Goal: Transaction & Acquisition: Purchase product/service

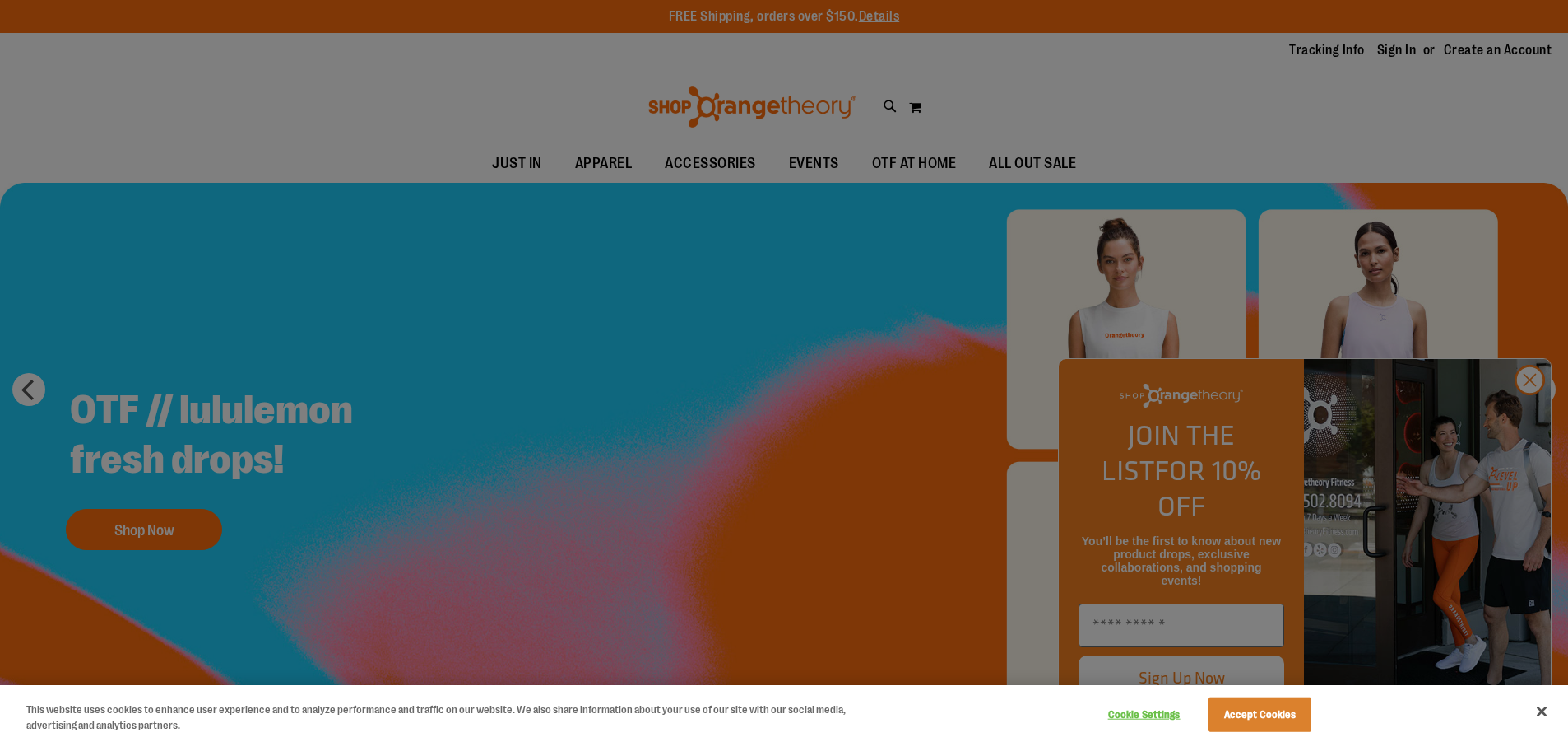
click at [564, 534] on div at bounding box center [784, 371] width 1568 height 742
click at [1547, 409] on div at bounding box center [784, 371] width 1568 height 742
click at [1242, 708] on button "Accept Cookies" at bounding box center [1260, 715] width 103 height 35
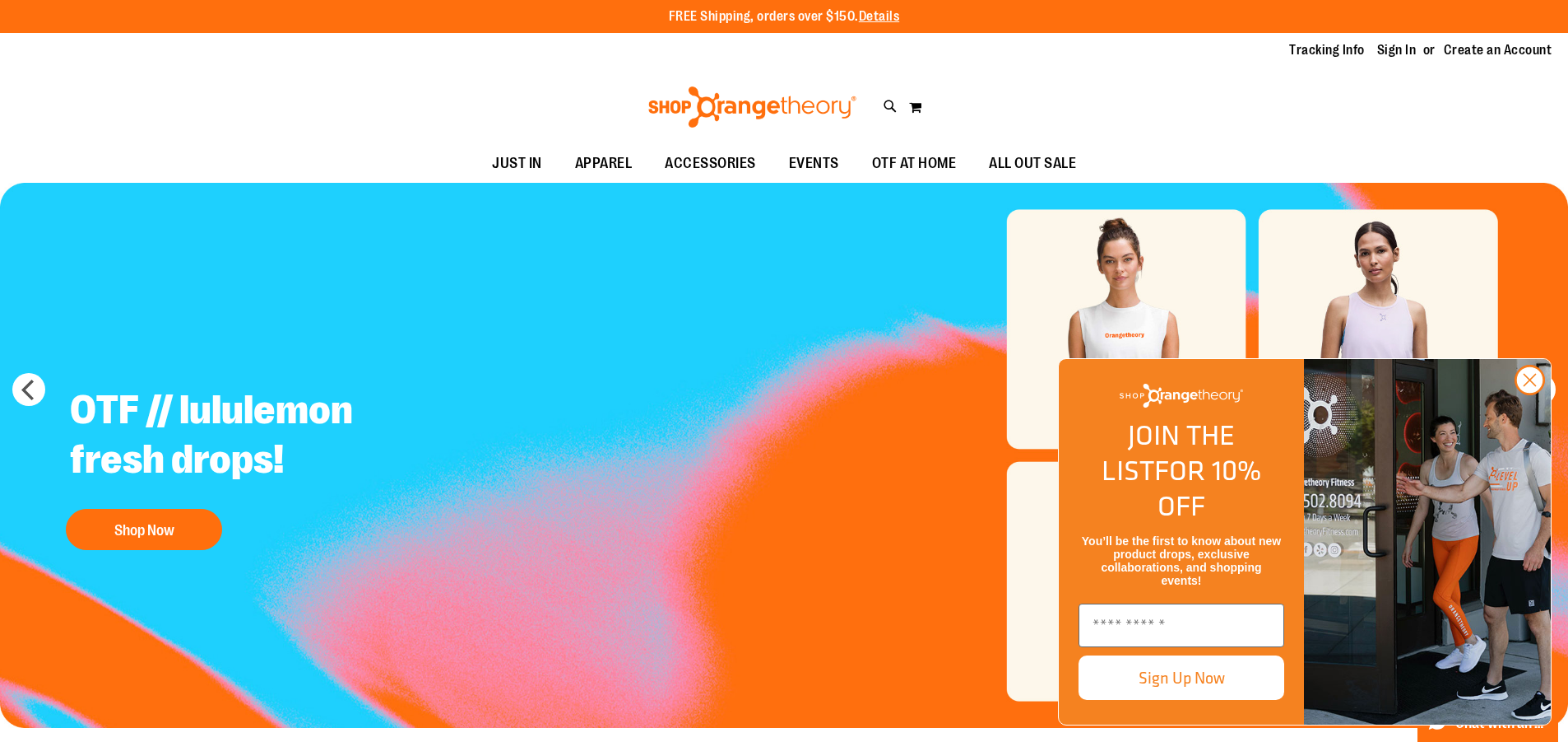
click at [1331, 162] on ul "JUST IN JUST IN Balanced Basics New for Women New for Men New Accessories New B…" at bounding box center [784, 163] width 1568 height 38
click at [1414, 42] on li "Sign In" at bounding box center [1404, 51] width 54 height 19
click at [1408, 48] on li "Sign In" at bounding box center [1404, 51] width 54 height 19
click at [1399, 54] on link "Sign In" at bounding box center [1397, 50] width 39 height 18
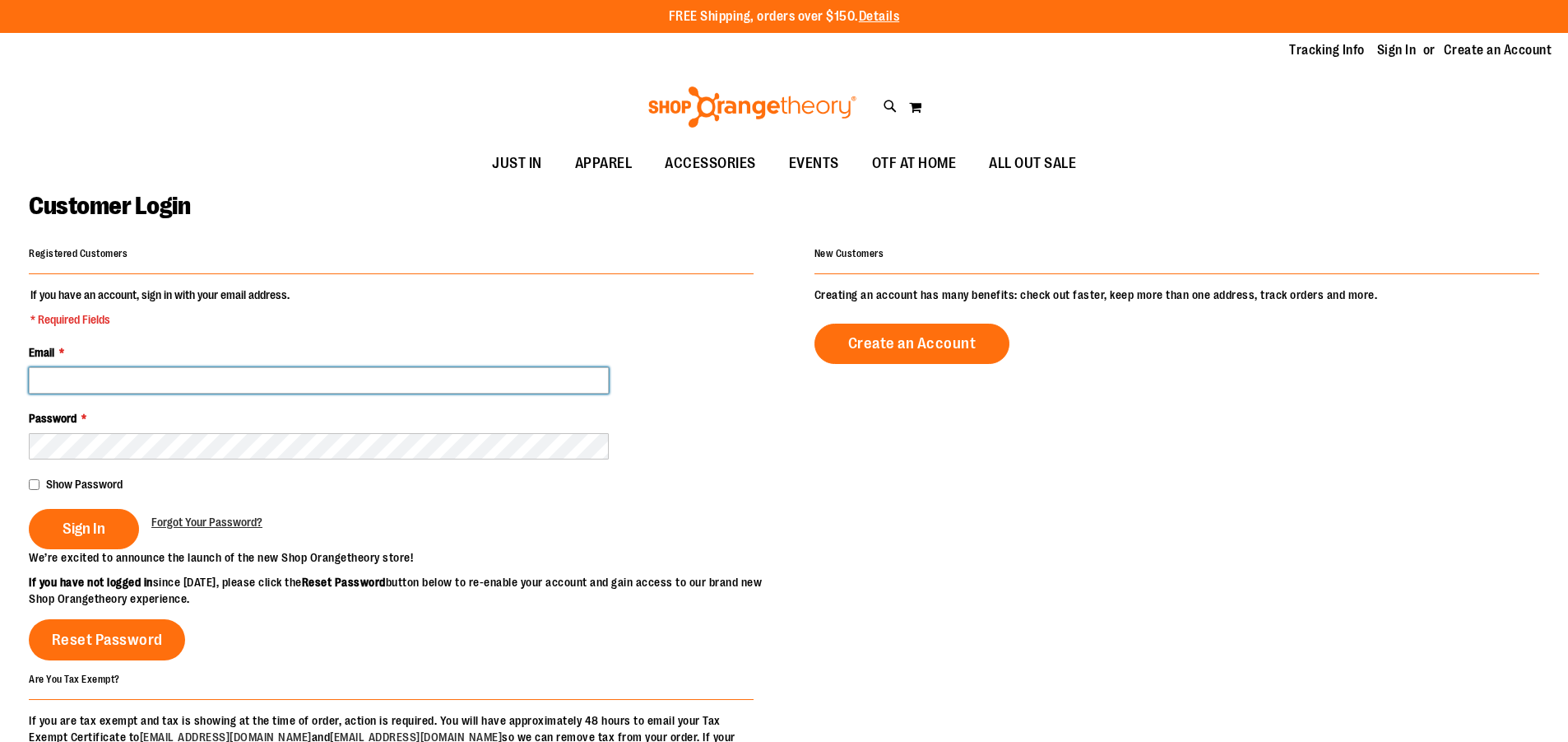
click at [416, 376] on input "Email *" at bounding box center [319, 380] width 580 height 26
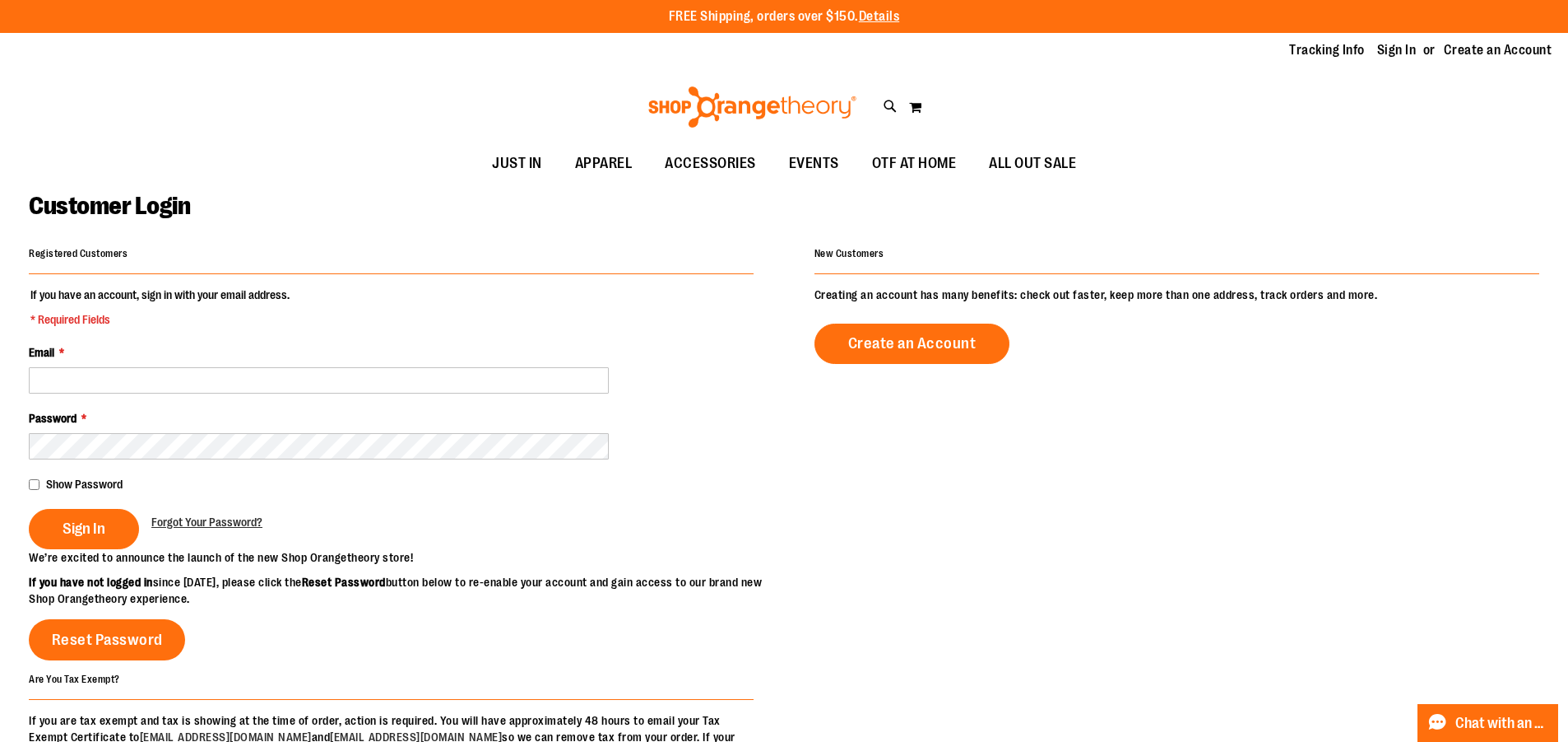
click at [94, 397] on fieldset "If you have an account, sign in with your email address. * Required Fields Emai…" at bounding box center [391, 417] width 725 height 263
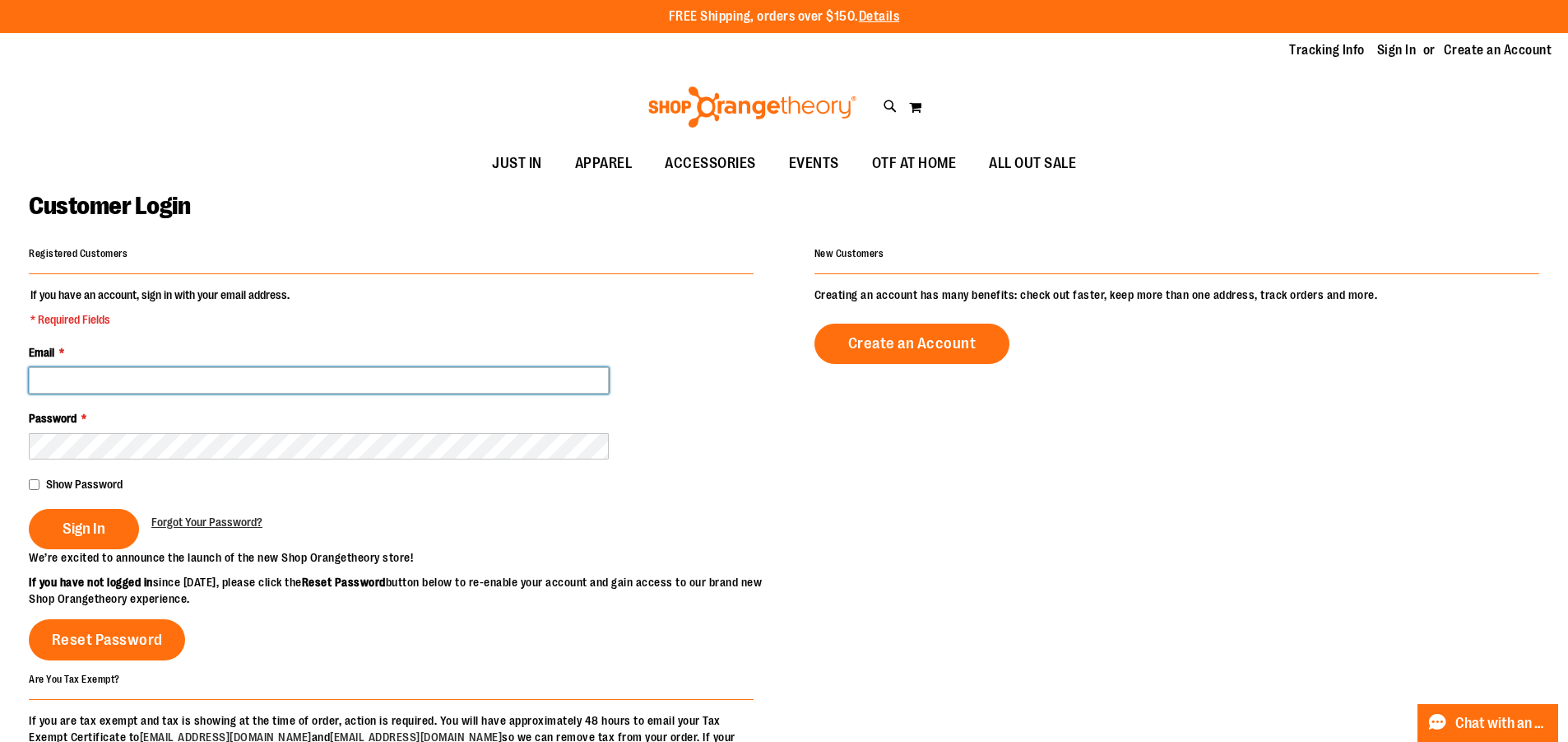
click at [100, 392] on input "Email *" at bounding box center [319, 380] width 580 height 26
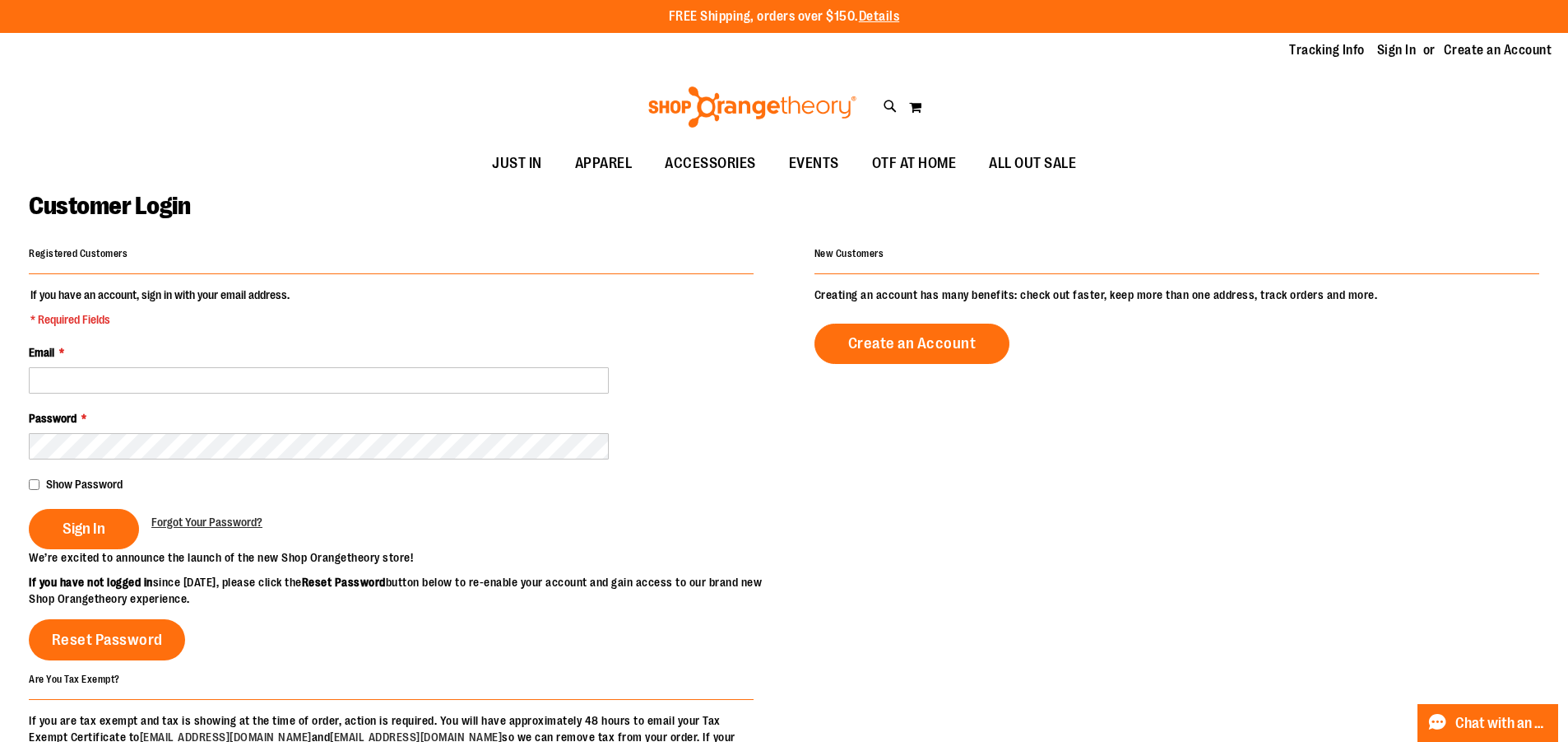
click at [715, 425] on div "Password *" at bounding box center [391, 434] width 725 height 49
click at [387, 319] on fieldset "If you have an account, sign in with your email address. * Required Fields Emai…" at bounding box center [391, 416] width 725 height 263
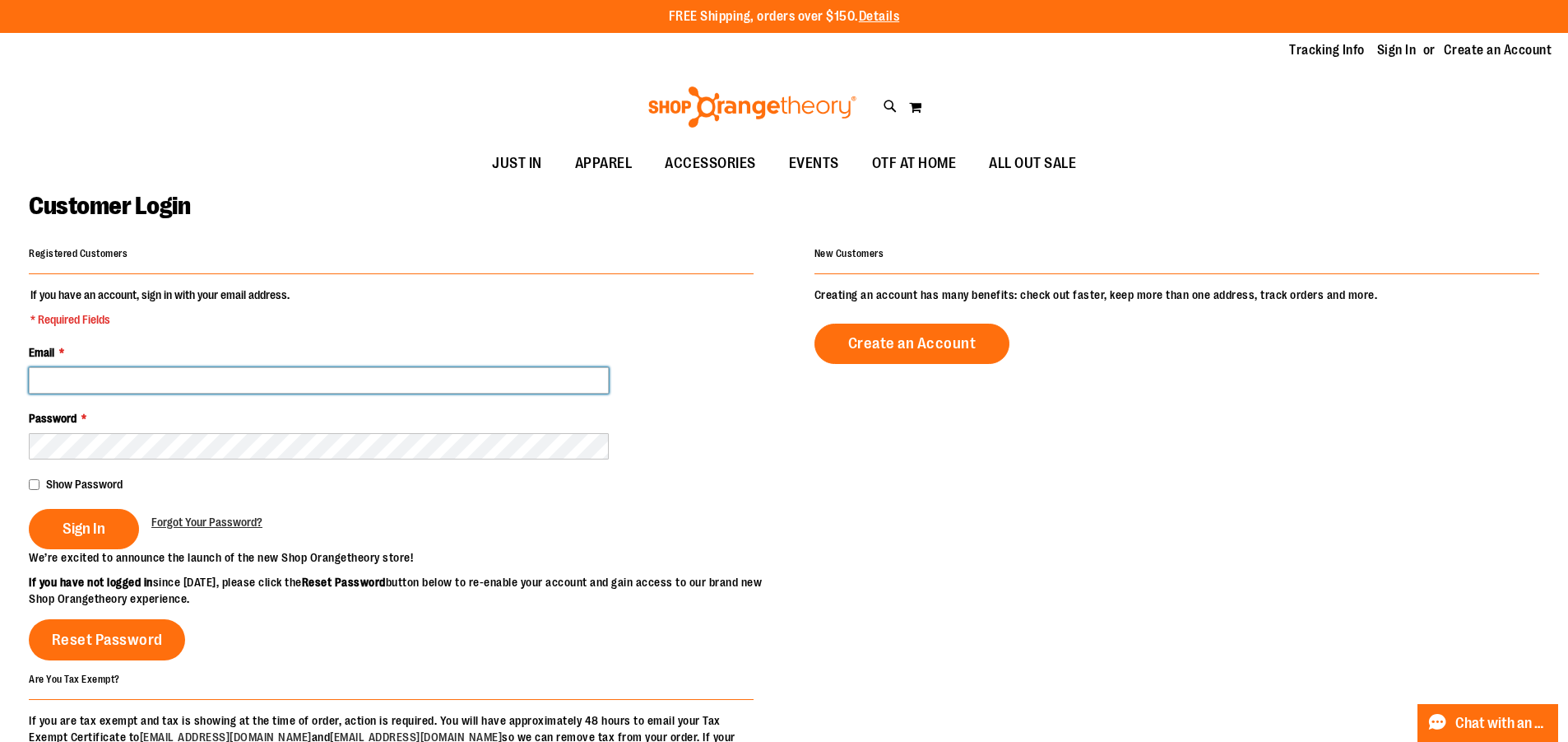
click at [507, 381] on input "Email *" at bounding box center [319, 380] width 580 height 26
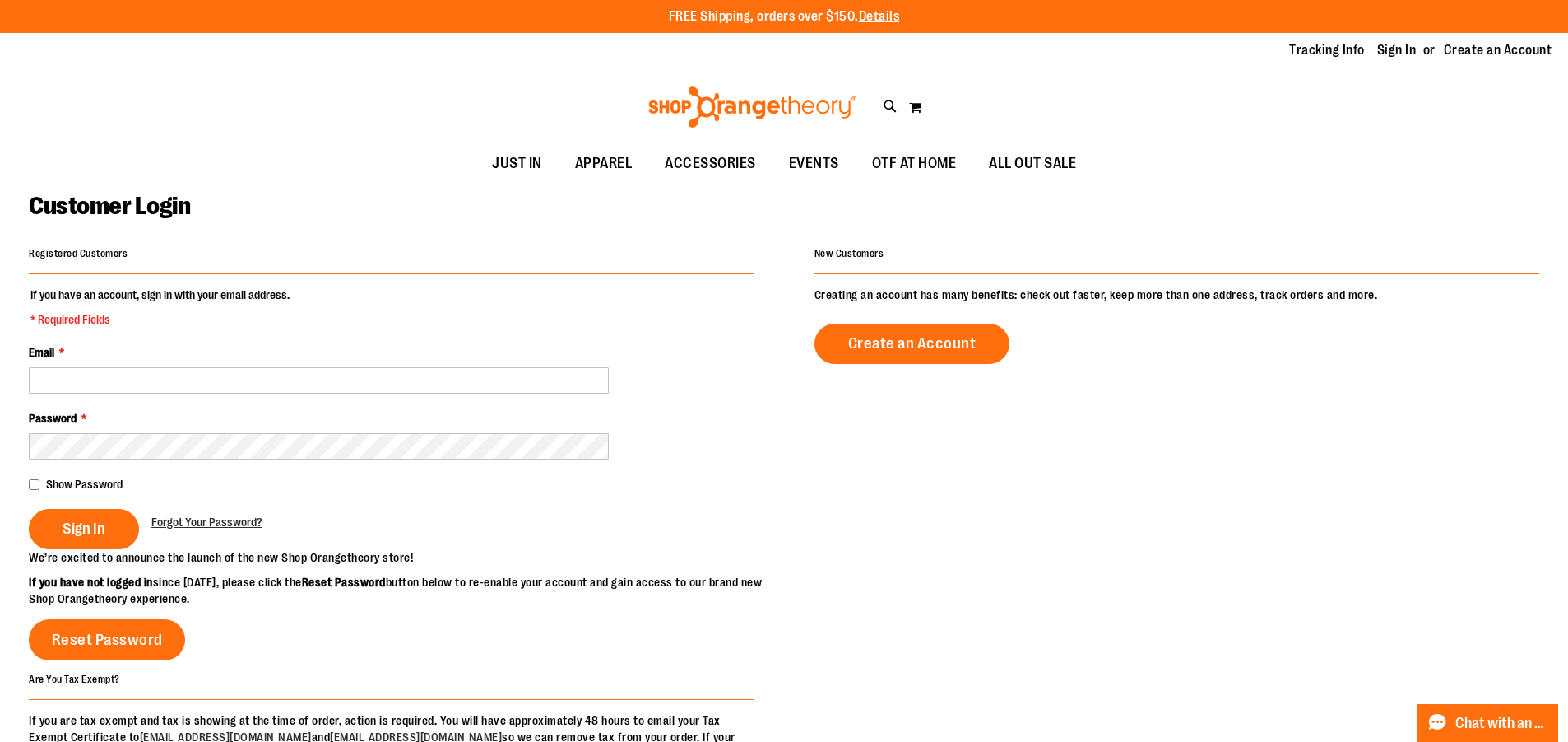
click at [443, 410] on div "Password *" at bounding box center [391, 434] width 725 height 49
drag, startPoint x: 445, startPoint y: 396, endPoint x: 431, endPoint y: 366, distance: 33.1
click at [438, 380] on fieldset "If you have an account, sign in with your email address. * Required Fields Emai…" at bounding box center [391, 417] width 725 height 263
click at [426, 400] on fieldset "If you have an account, sign in with your email address. * Required Fields Emai…" at bounding box center [391, 417] width 725 height 263
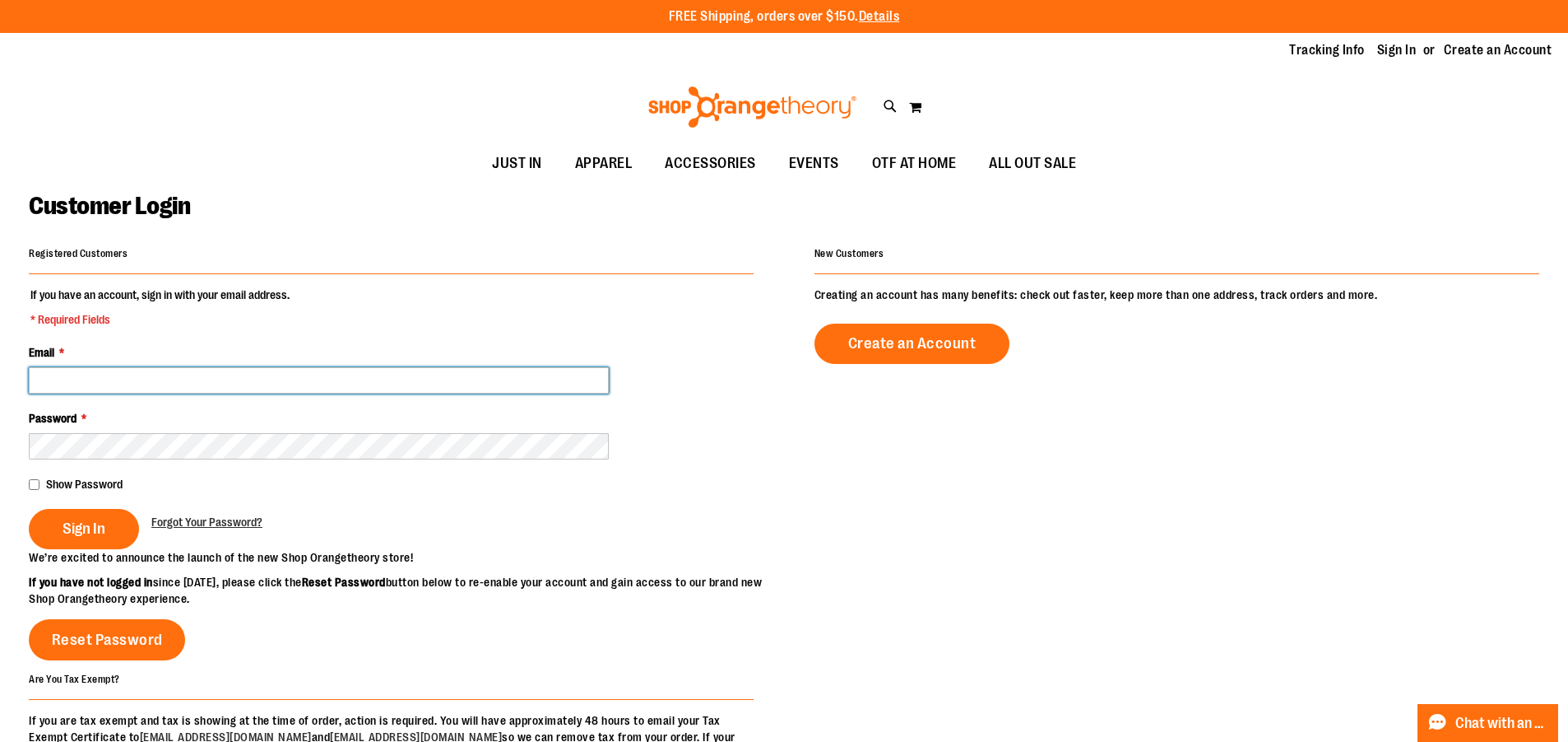
click at [426, 387] on input "Email *" at bounding box center [319, 380] width 580 height 26
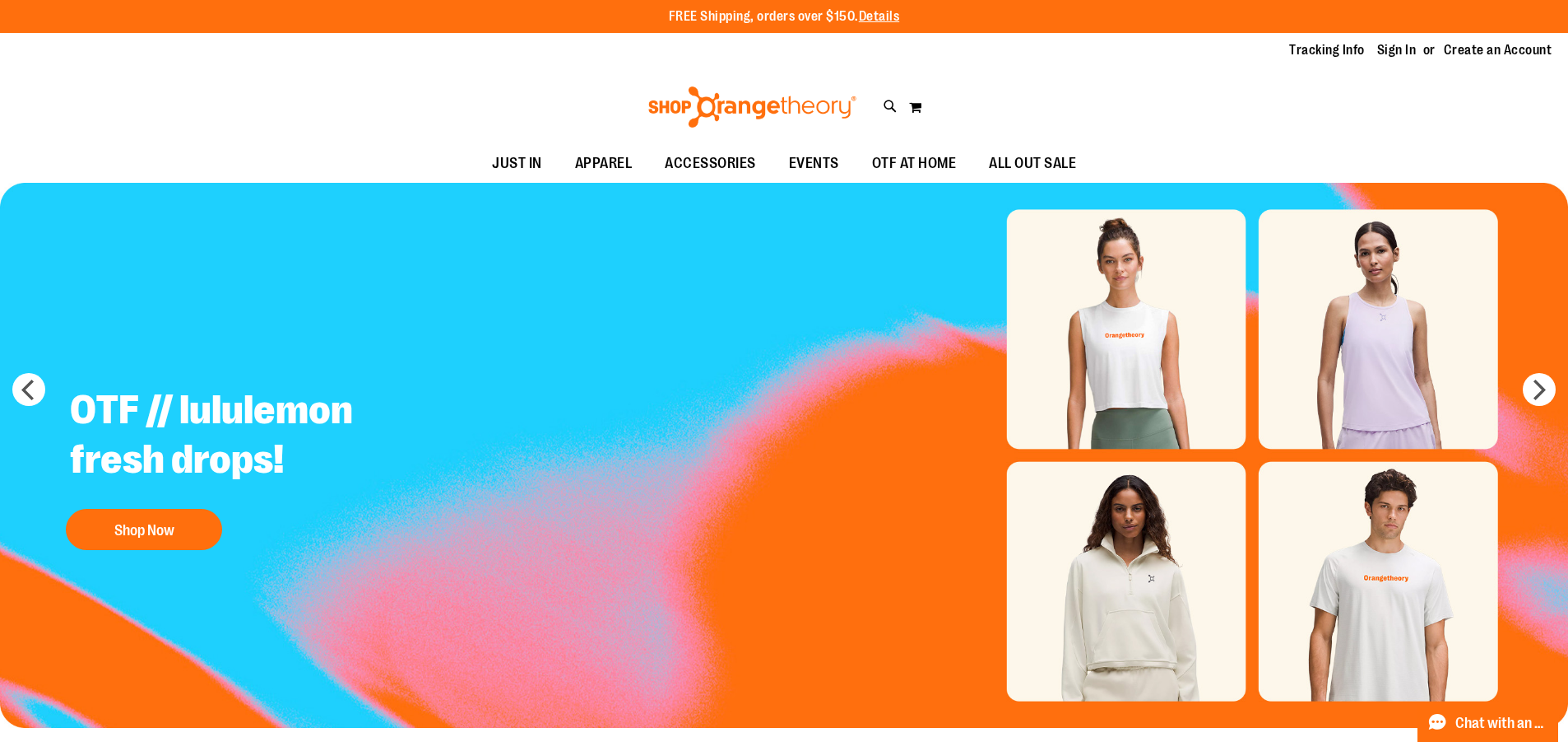
click at [1403, 64] on div "Tracking Info Sign In Return to Procurement Create an Account" at bounding box center [784, 50] width 1568 height 36
click at [1394, 53] on link "Sign In" at bounding box center [1397, 50] width 39 height 18
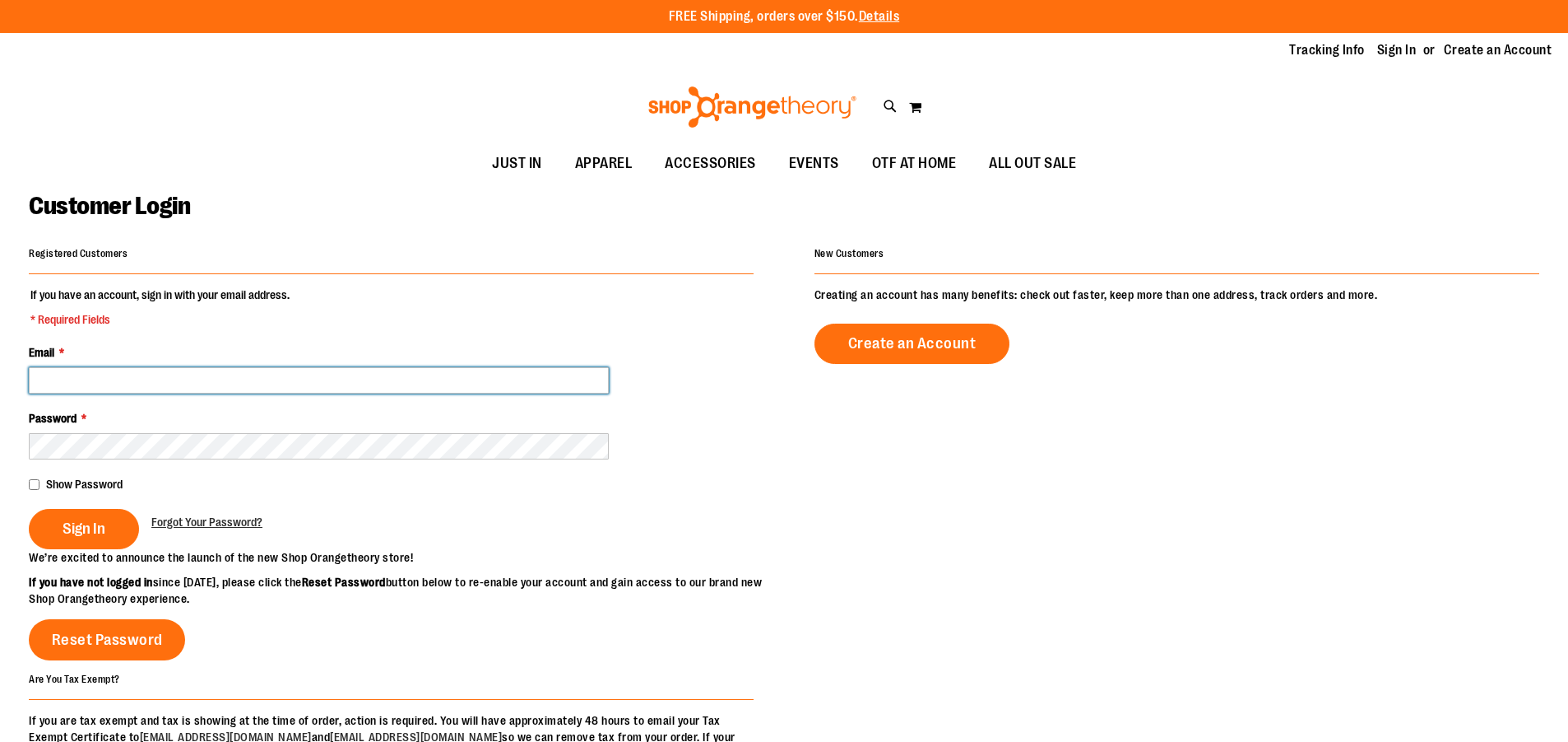
click at [296, 367] on input "Email *" at bounding box center [319, 380] width 580 height 26
click at [240, 379] on input "Email *" at bounding box center [319, 380] width 580 height 26
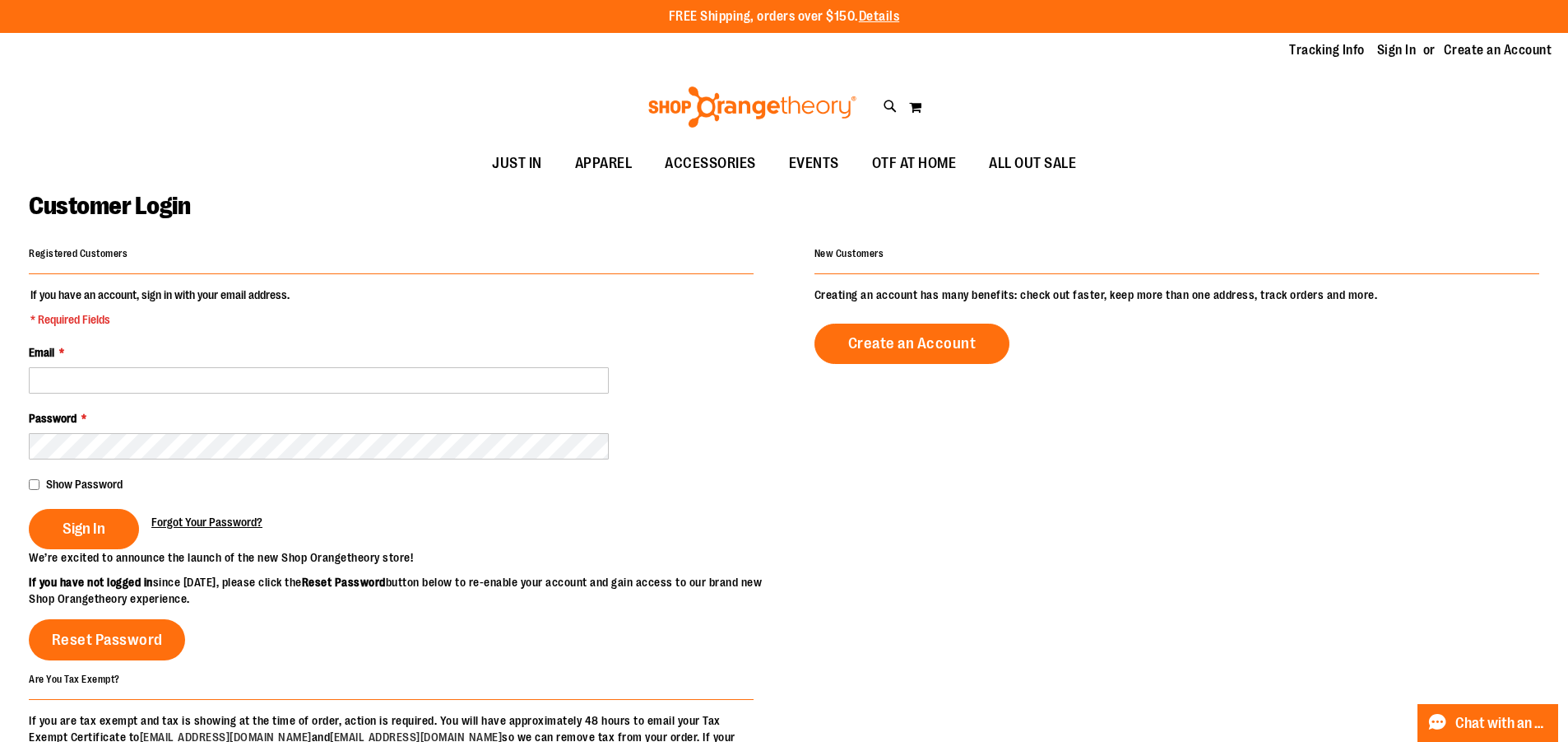
click at [228, 526] on span "Forgot Your Password?" at bounding box center [206, 522] width 111 height 13
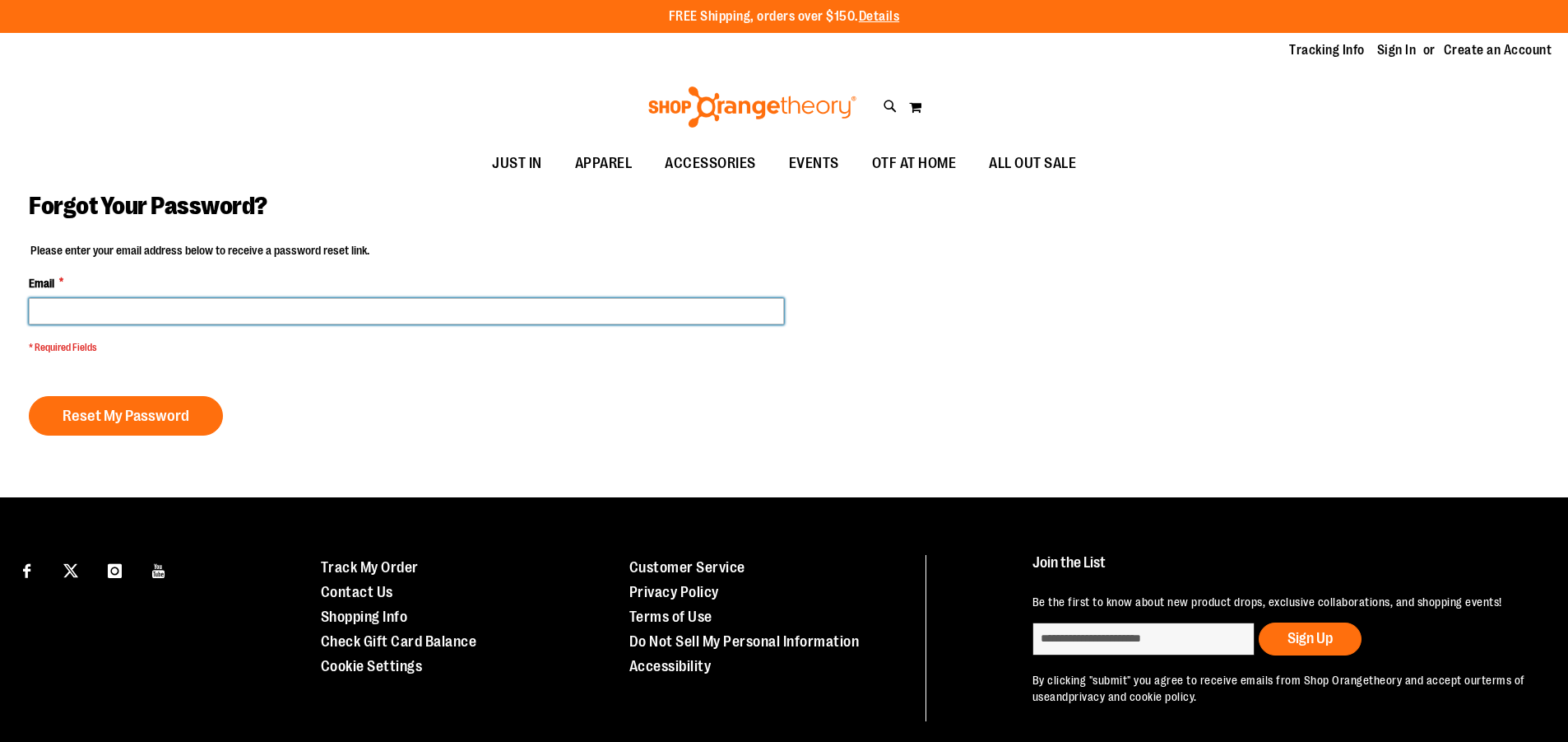
click at [173, 318] on input "Email *" at bounding box center [406, 310] width 755 height 26
type input "**********"
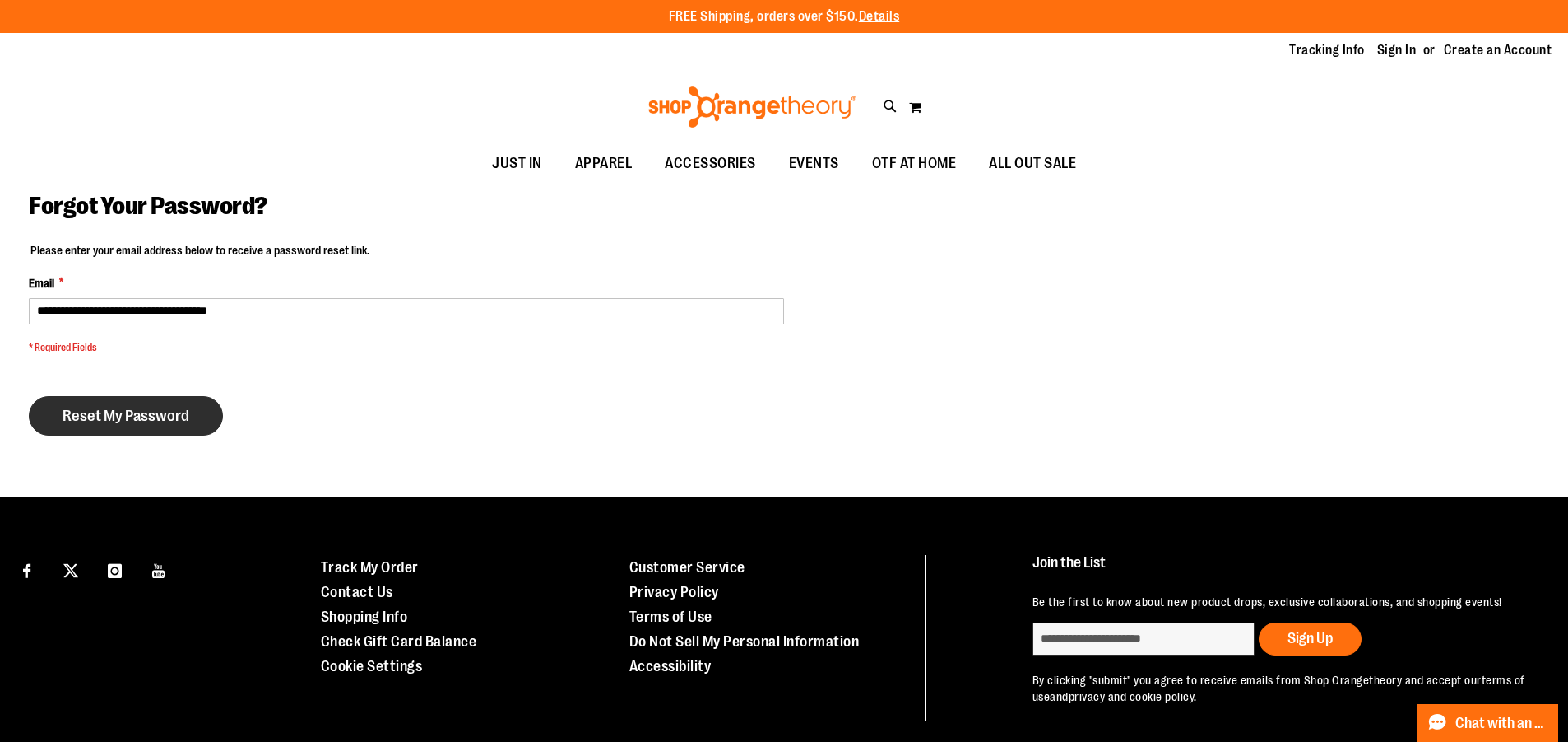
click at [153, 402] on button "Reset My Password" at bounding box center [126, 415] width 195 height 40
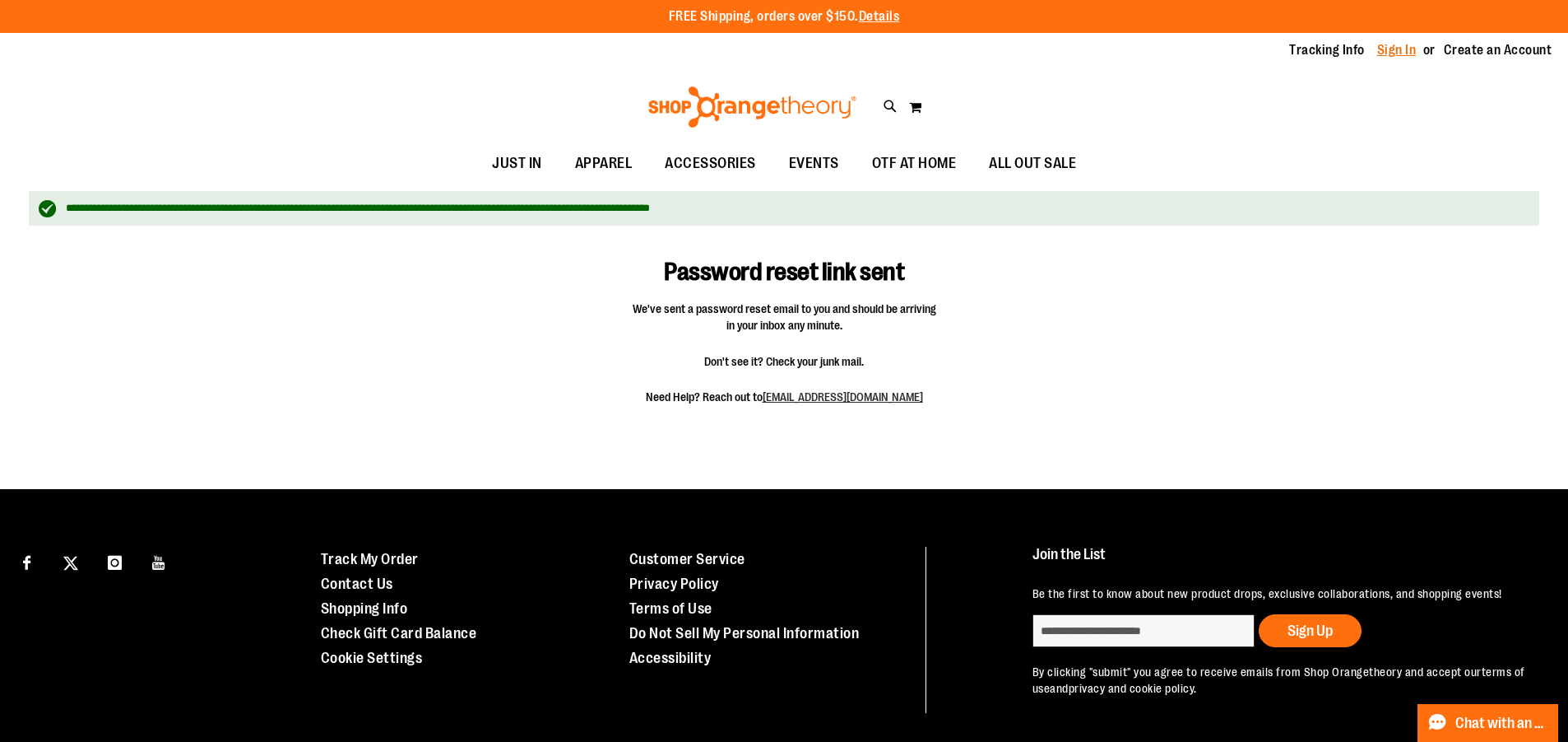
click at [1377, 54] on link "Sign In" at bounding box center [1397, 50] width 39 height 18
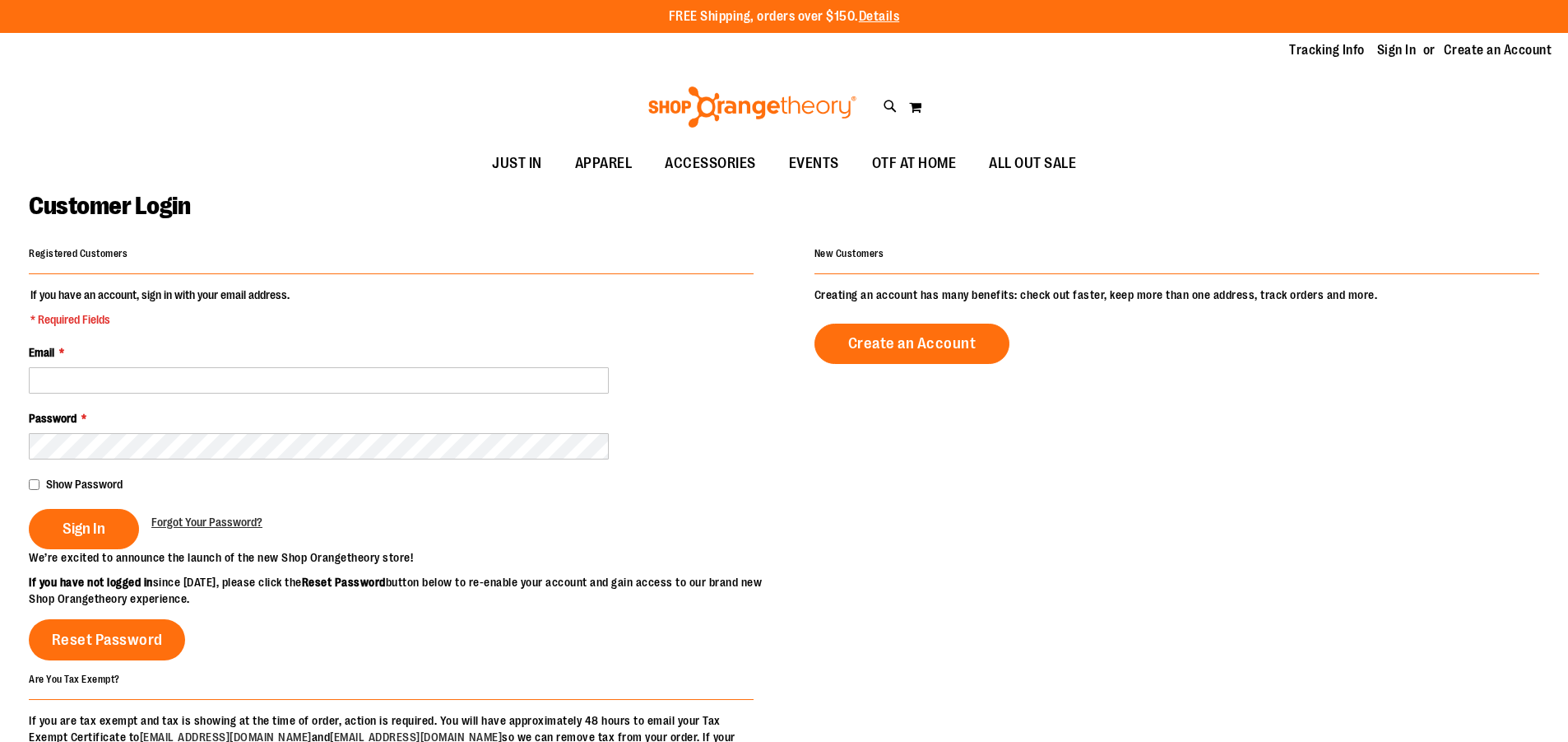
click at [291, 307] on legend "If you have an account, sign in with your email address. * Required Fields" at bounding box center [160, 306] width 263 height 41
click at [233, 360] on div "Email *" at bounding box center [391, 368] width 725 height 49
click at [232, 348] on div "Email *" at bounding box center [391, 368] width 725 height 49
click at [216, 361] on div "Email *" at bounding box center [391, 368] width 725 height 49
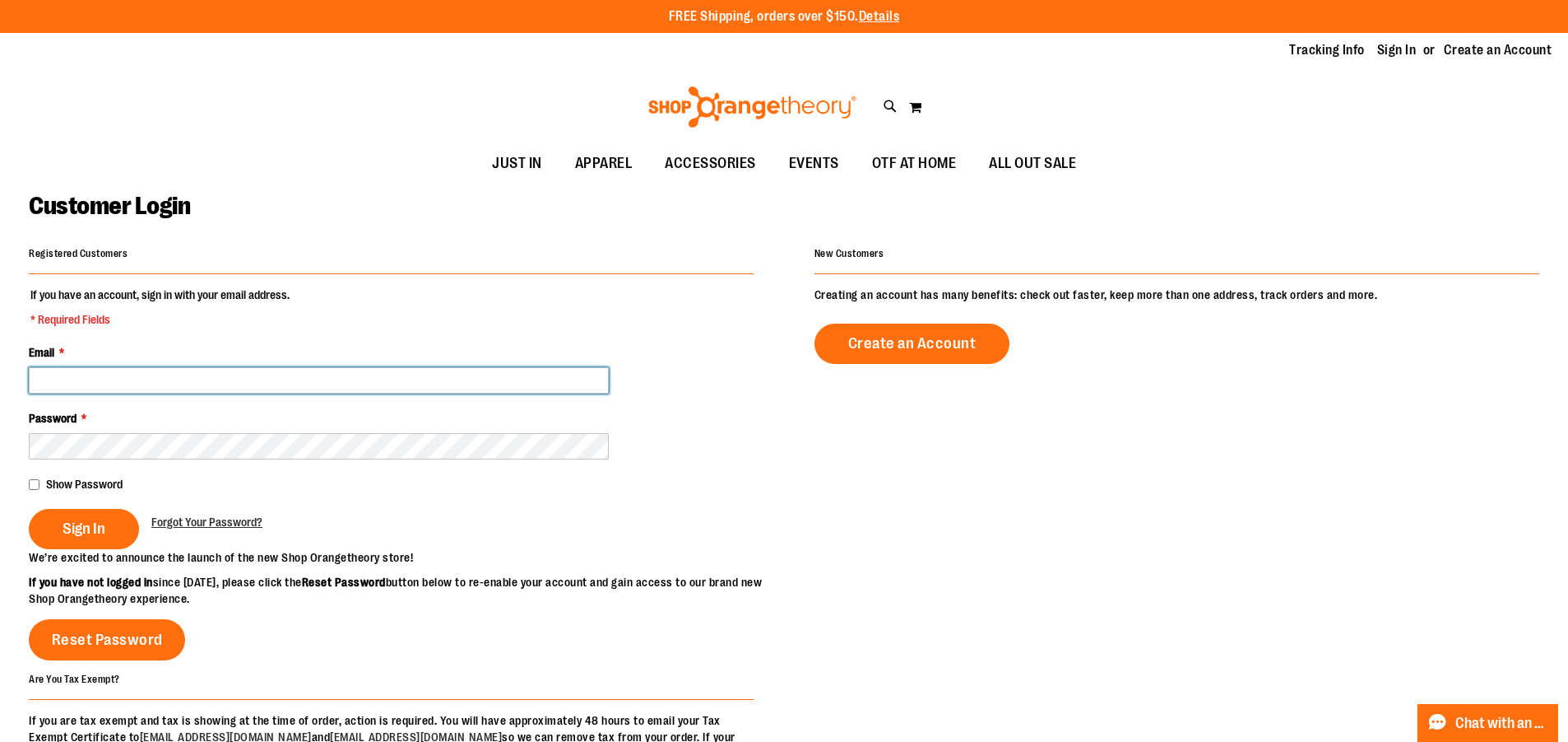
click at [211, 365] on div "Email *" at bounding box center [391, 368] width 725 height 49
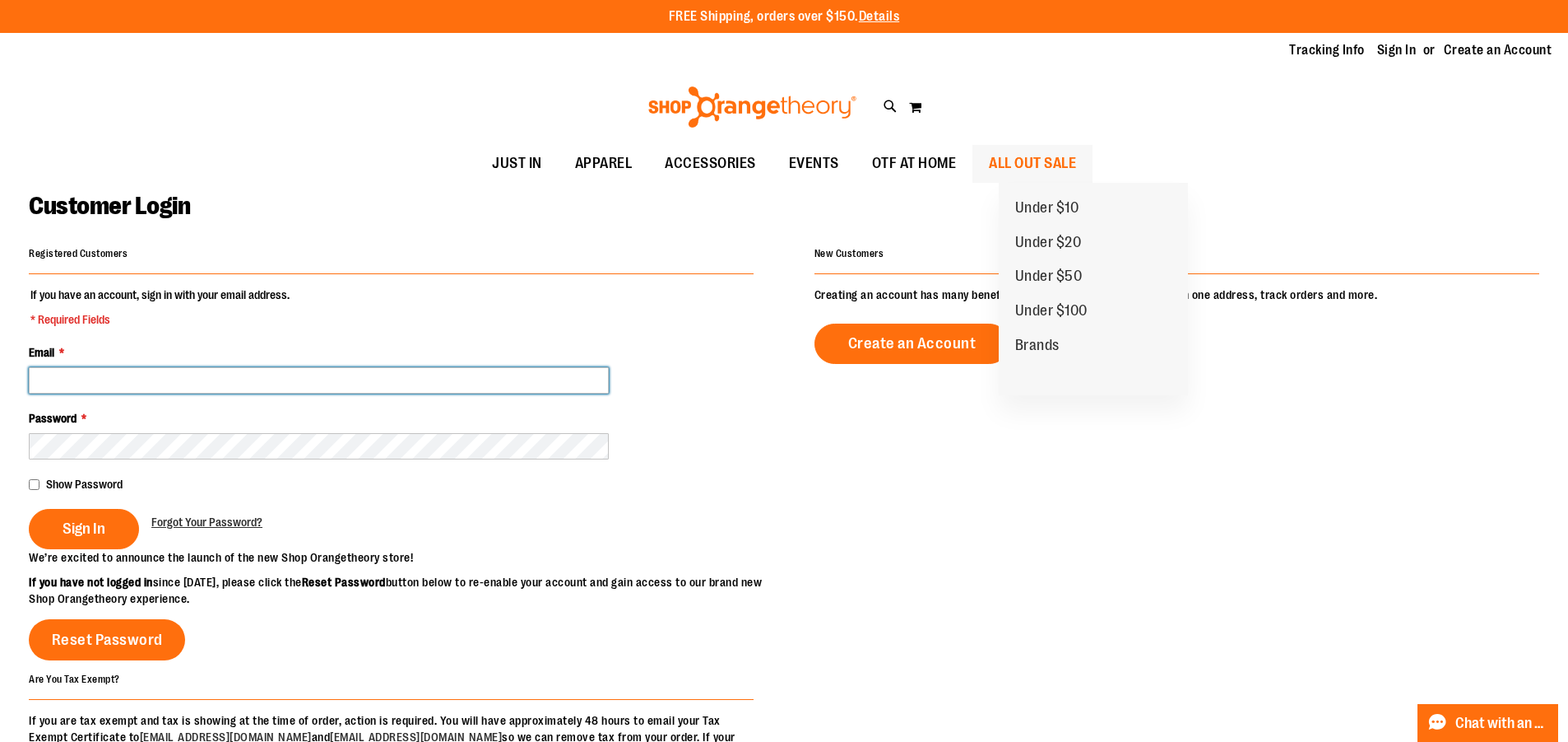
drag, startPoint x: 1030, startPoint y: 149, endPoint x: 1042, endPoint y: 178, distance: 31.4
click at [1030, 166] on span "ALL OUT SALE" at bounding box center [1032, 163] width 88 height 37
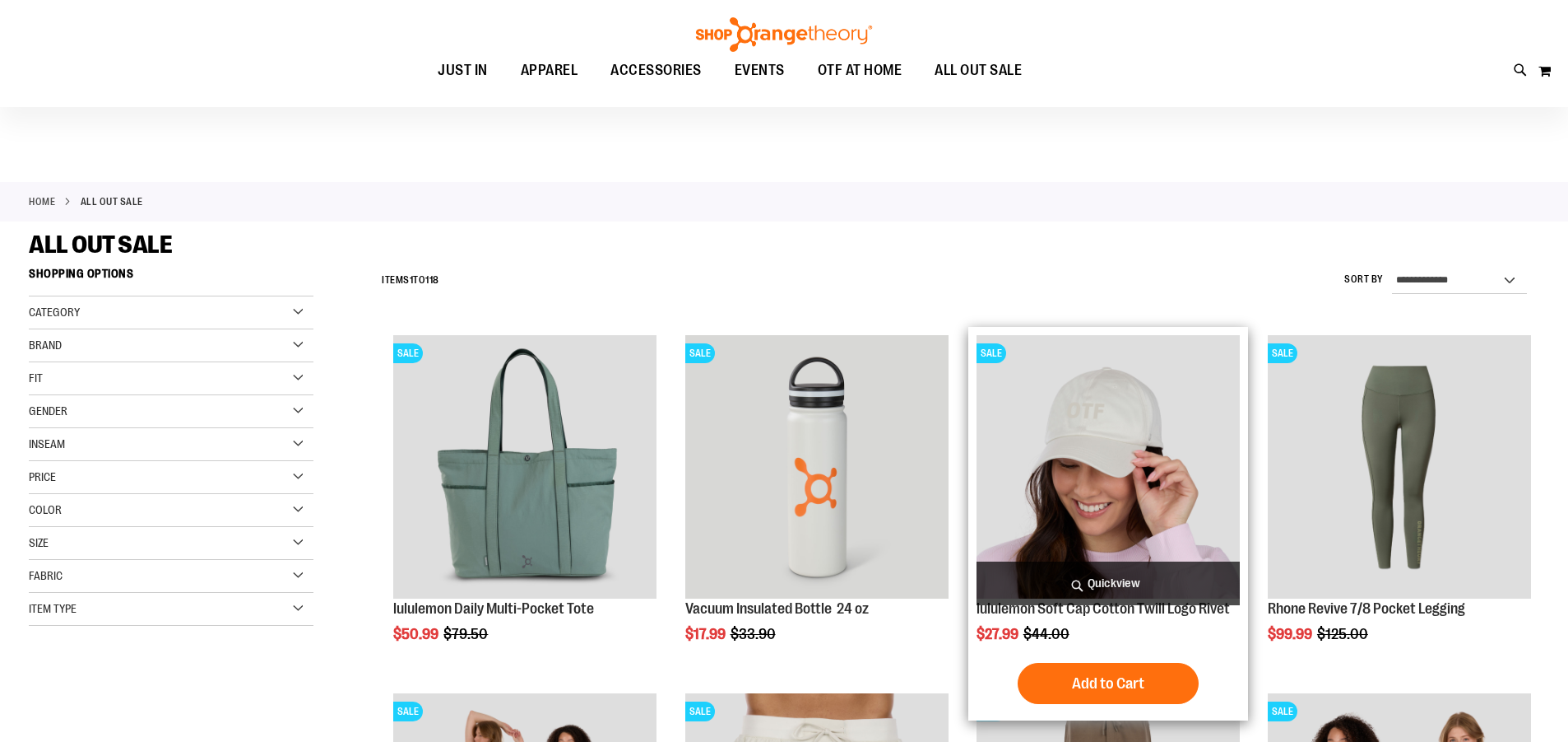
scroll to position [246, 0]
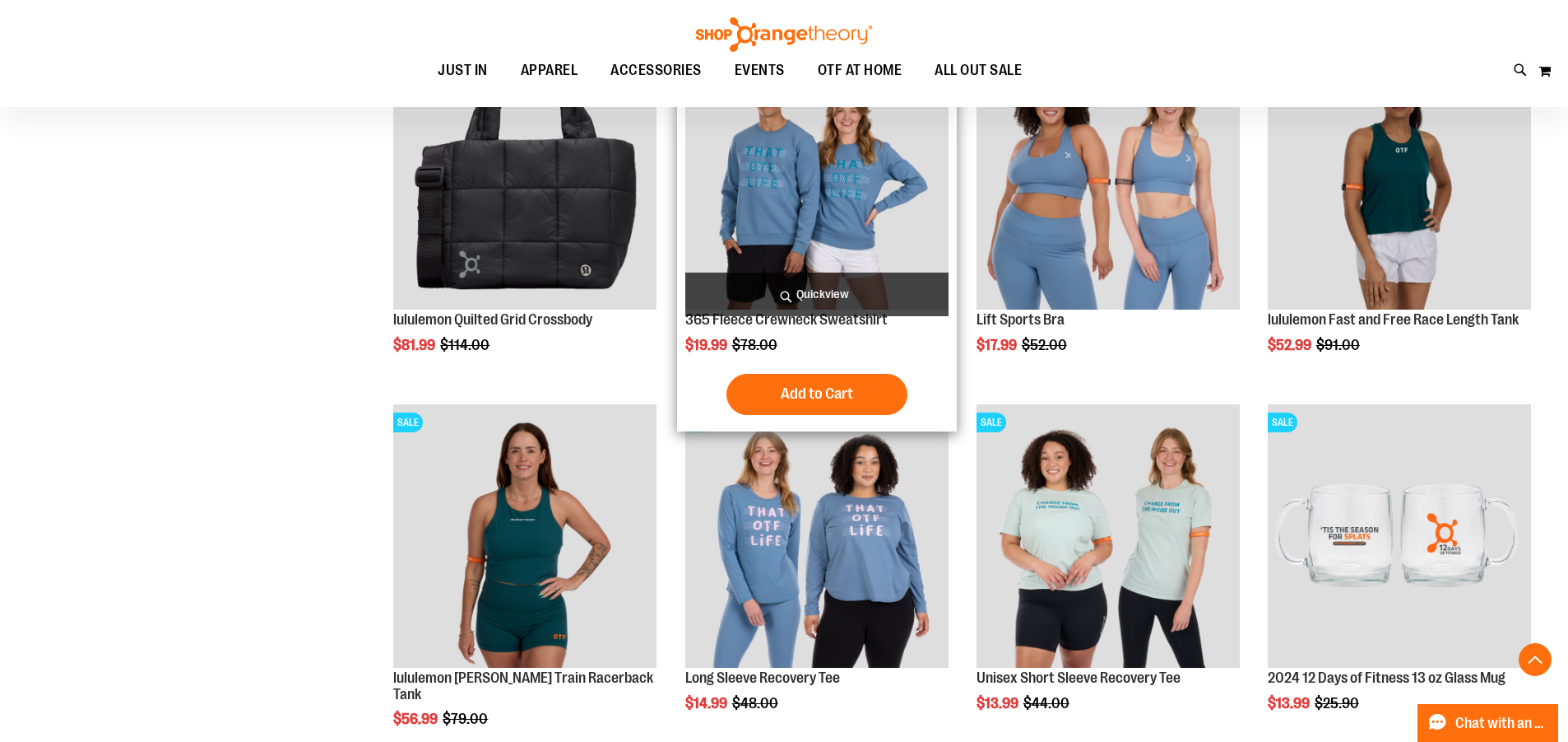
scroll to position [1316, 0]
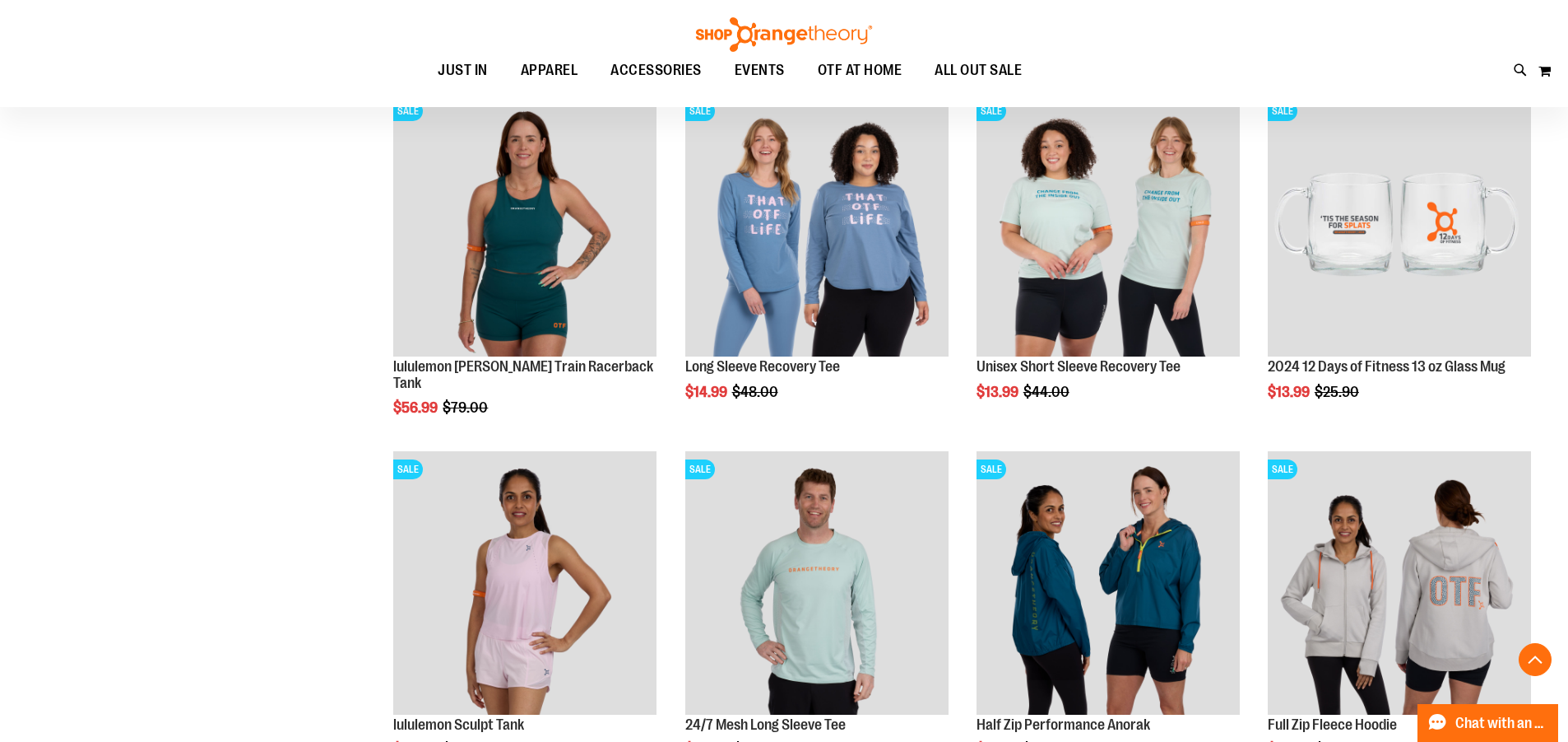
drag, startPoint x: 953, startPoint y: 473, endPoint x: 178, endPoint y: 428, distance: 776.3
click at [176, 439] on div "**********" at bounding box center [784, 99] width 1510 height 2314
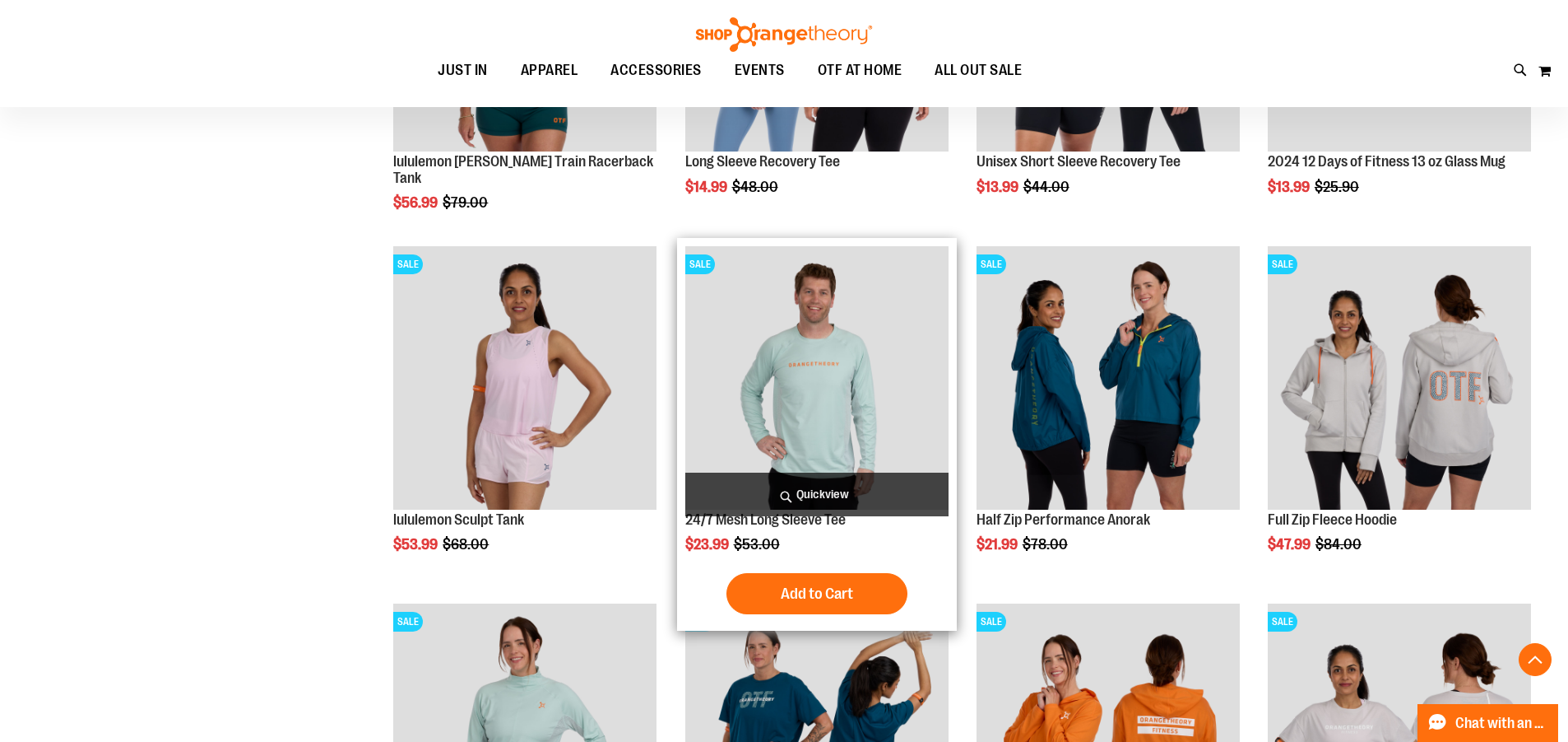
scroll to position [945, 0]
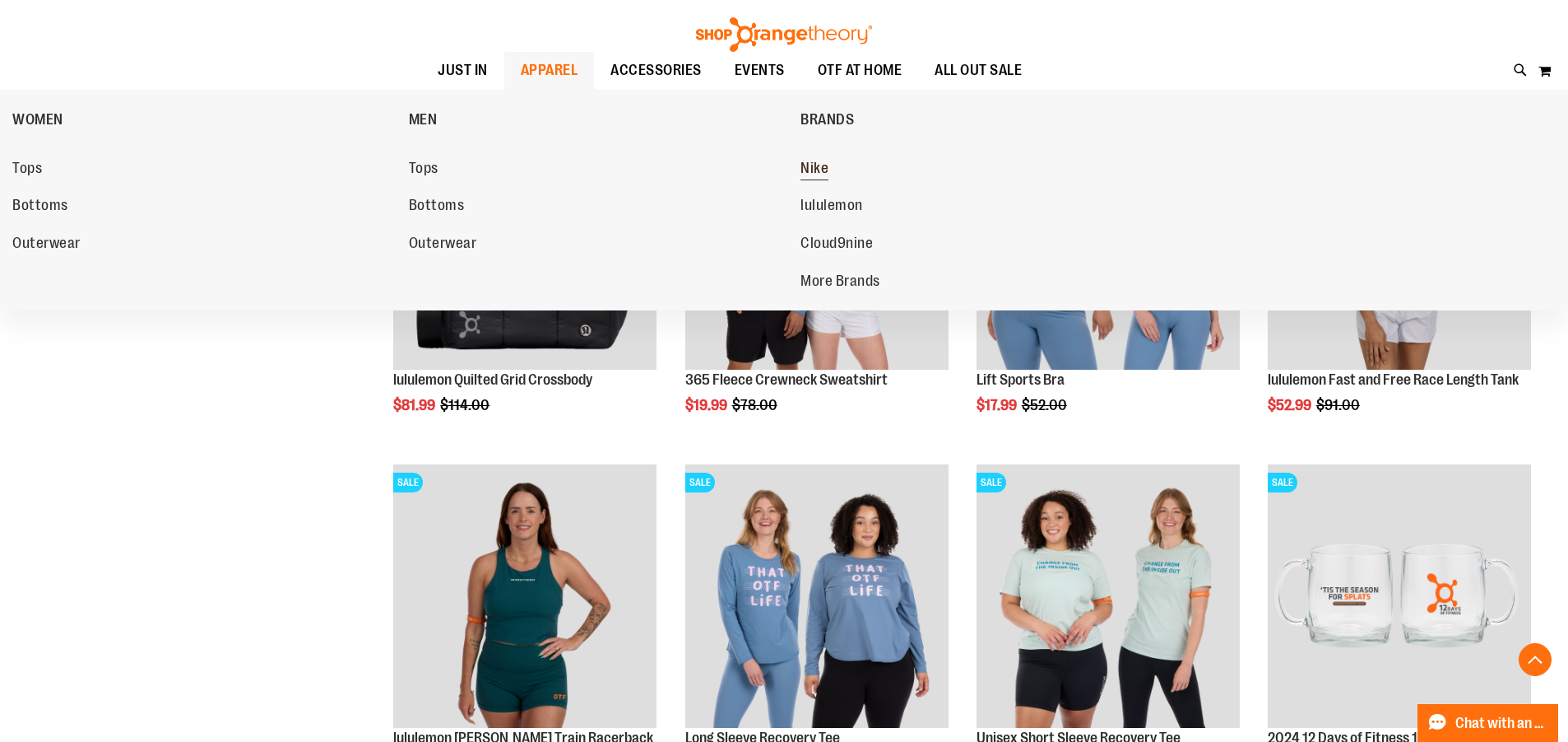
click at [824, 166] on span "Nike" at bounding box center [814, 170] width 28 height 20
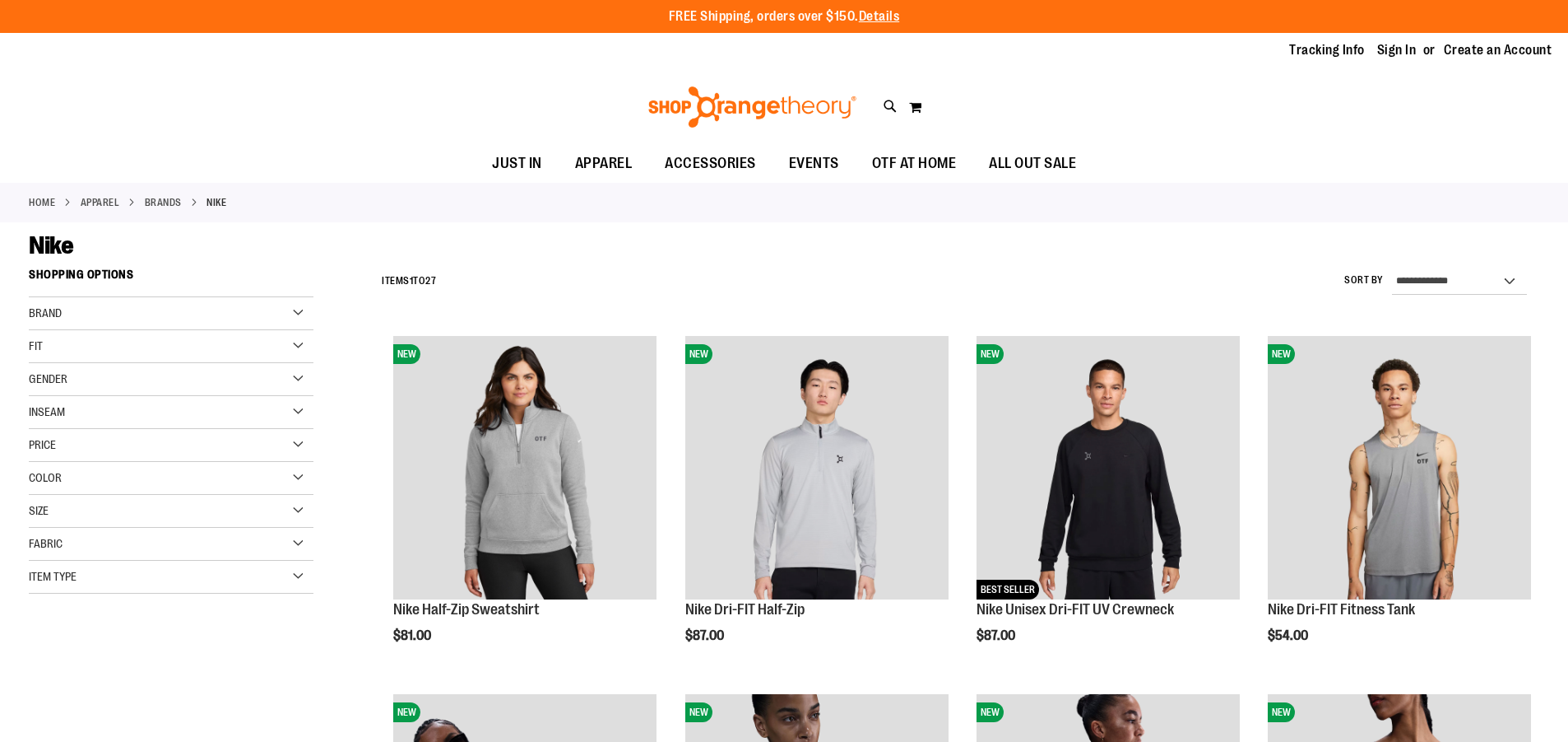
drag, startPoint x: 0, startPoint y: 0, endPoint x: 1065, endPoint y: 133, distance: 1073.3
click at [1065, 133] on div "Toggle Nav Search Popular Suggestions Advanced Search" at bounding box center [784, 107] width 1568 height 76
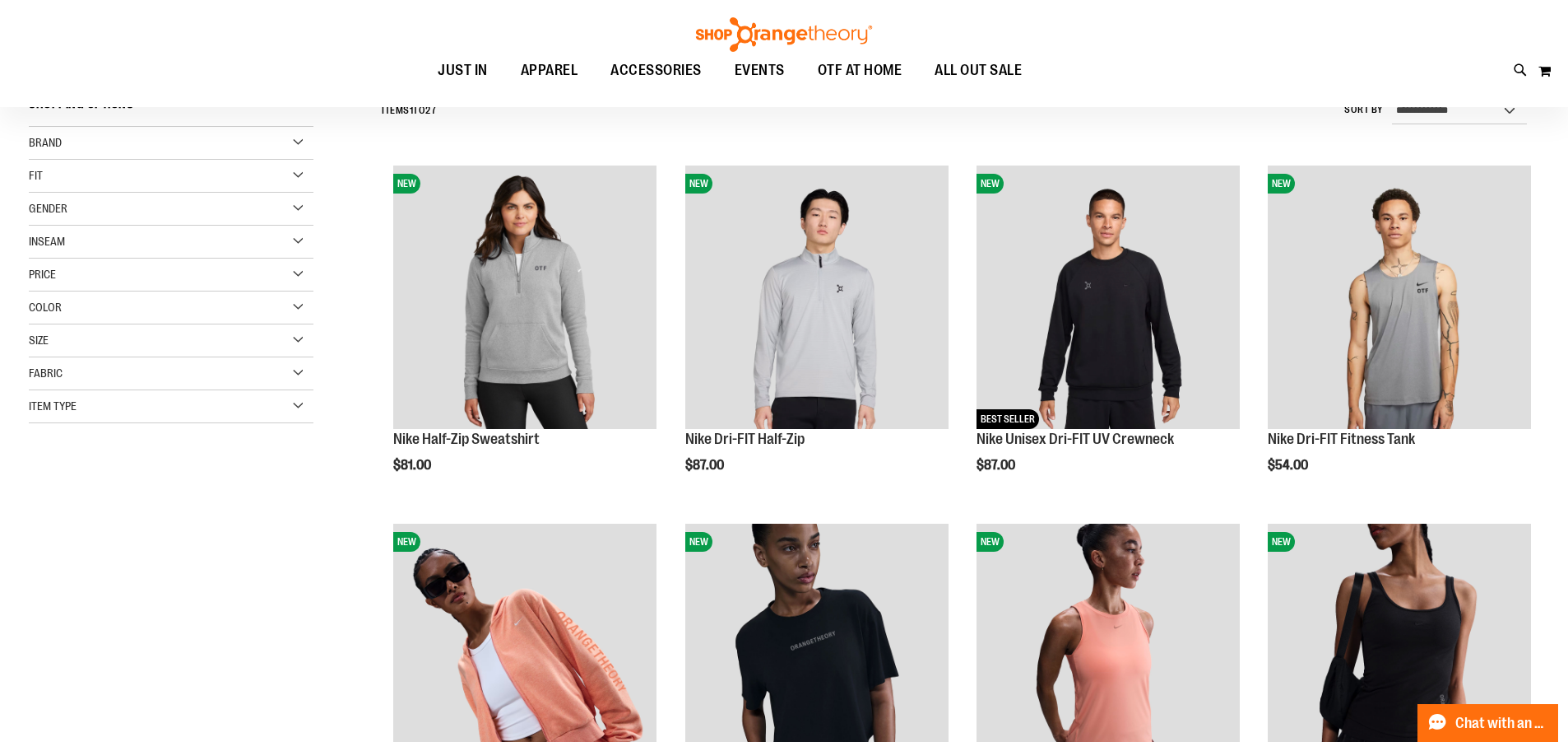
scroll to position [246, 0]
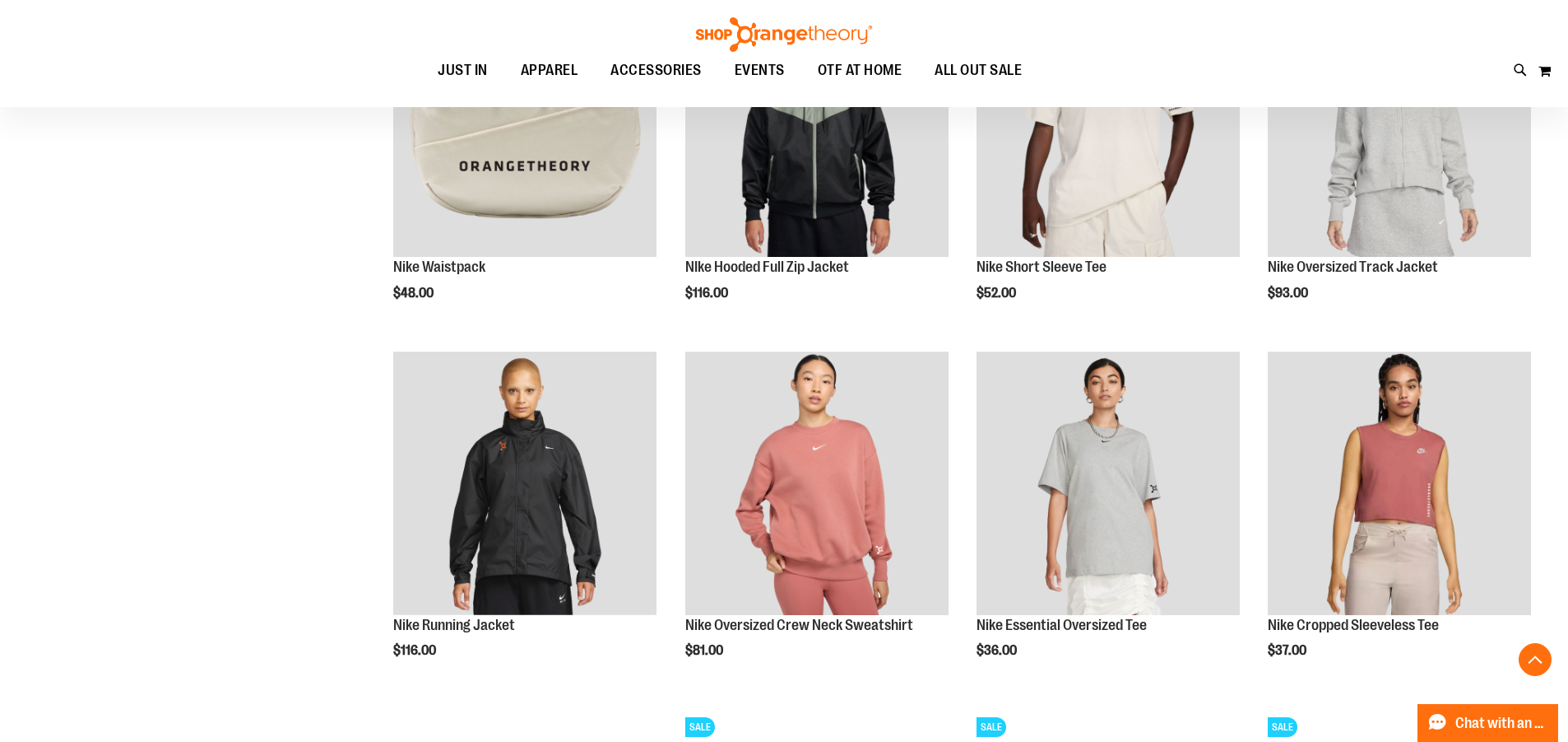
scroll to position [1518, 0]
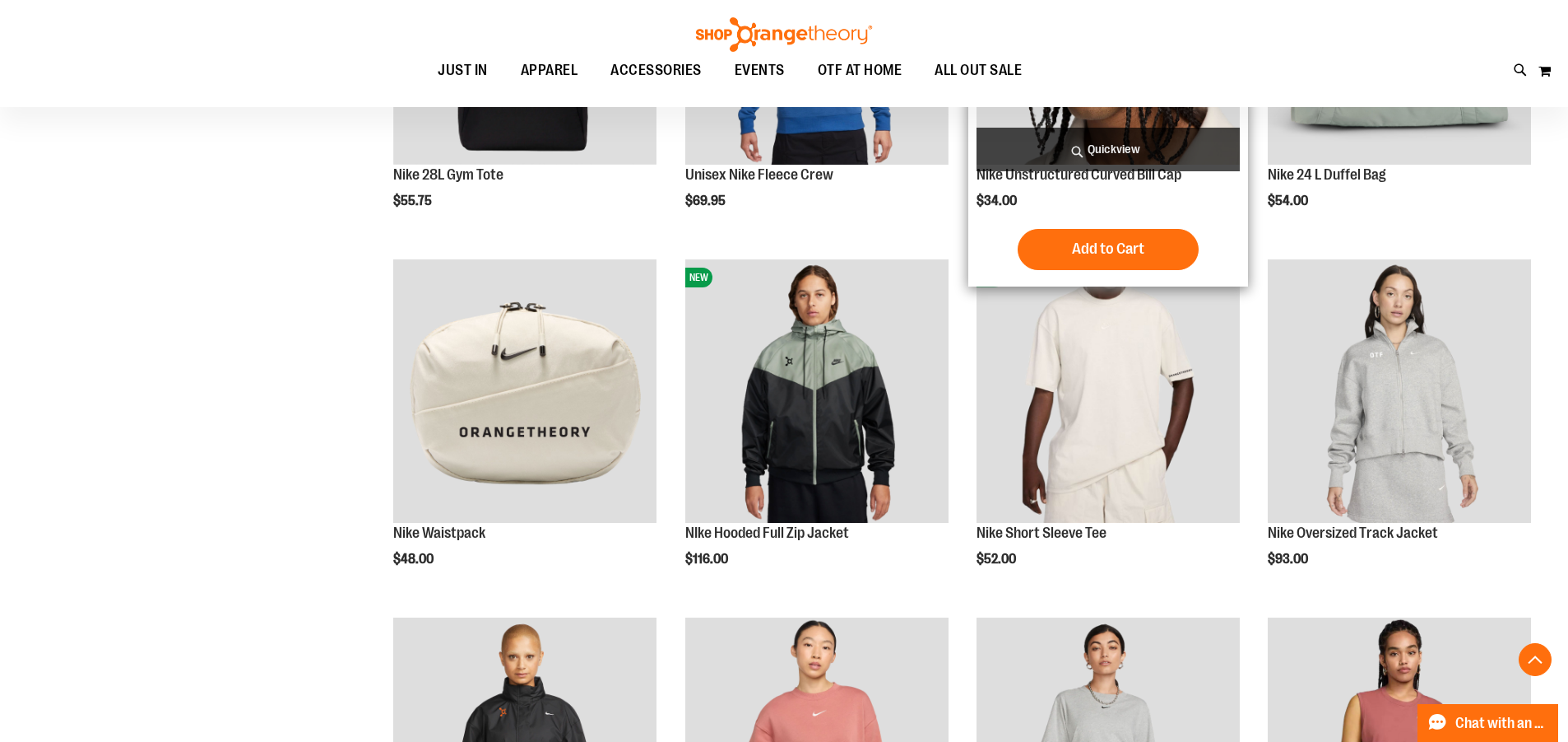
scroll to position [1152, 0]
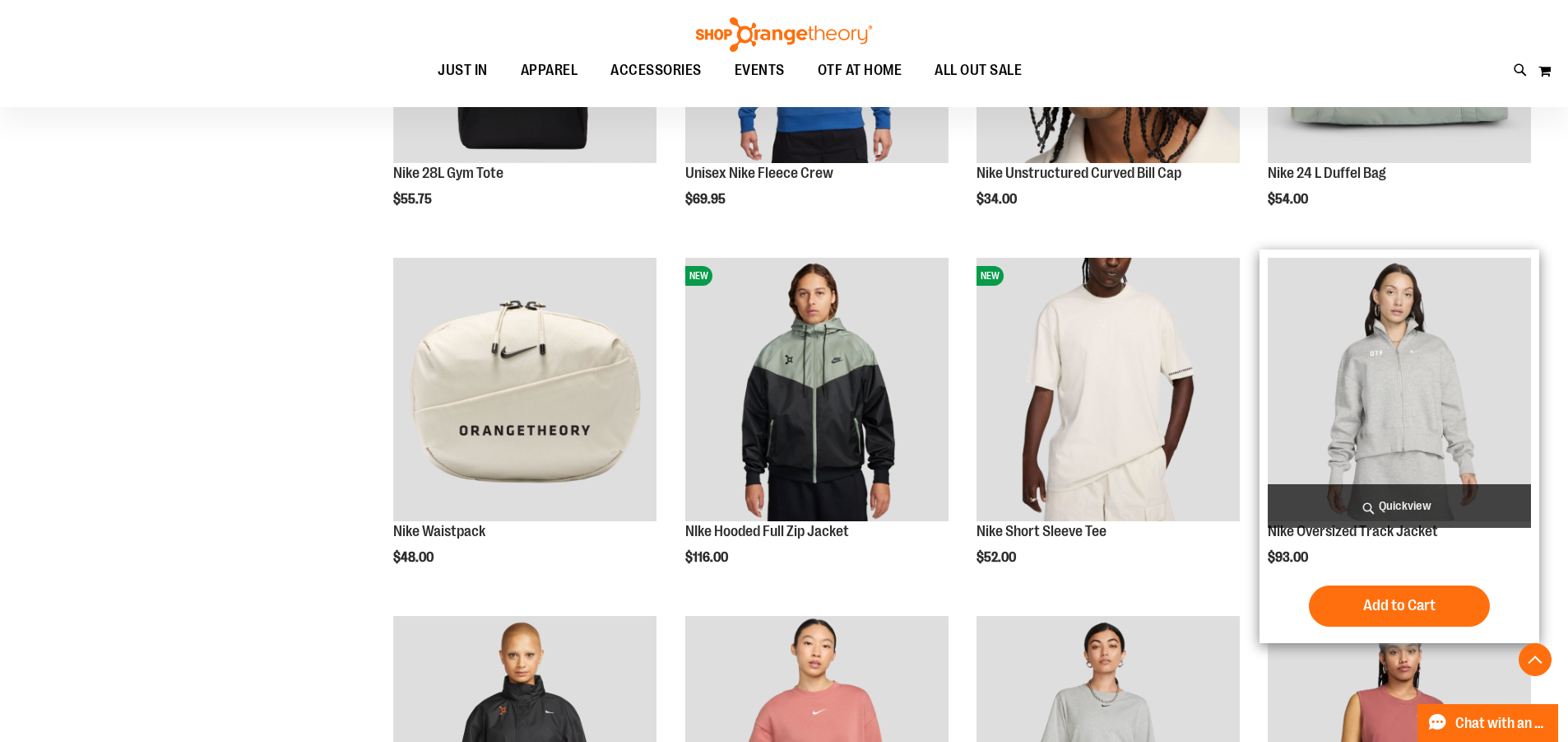
click at [1380, 407] on img "product" at bounding box center [1398, 388] width 263 height 263
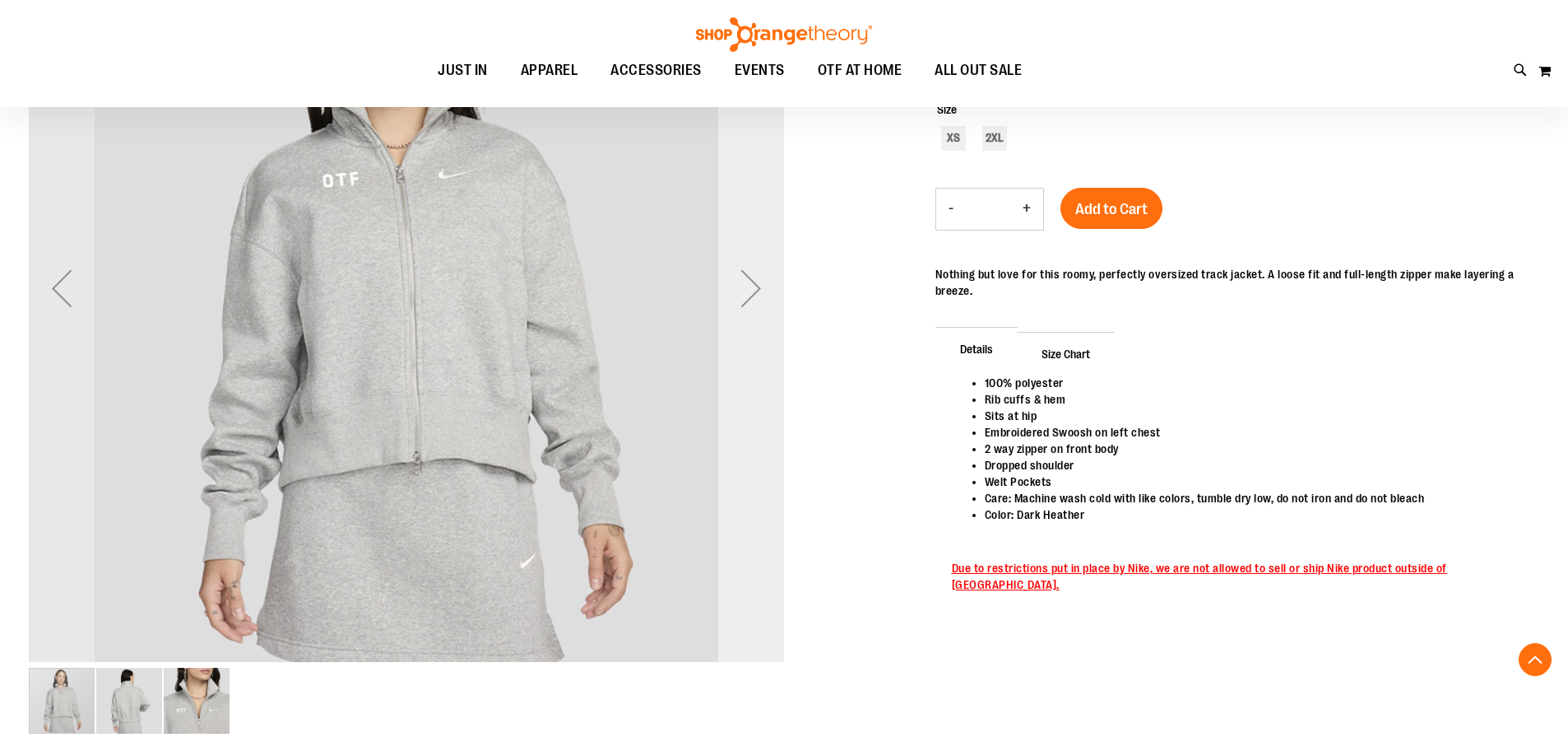
scroll to position [328, 0]
drag, startPoint x: 719, startPoint y: 283, endPoint x: 774, endPoint y: 268, distance: 57.0
click at [774, 268] on div "Next" at bounding box center [751, 289] width 65 height 66
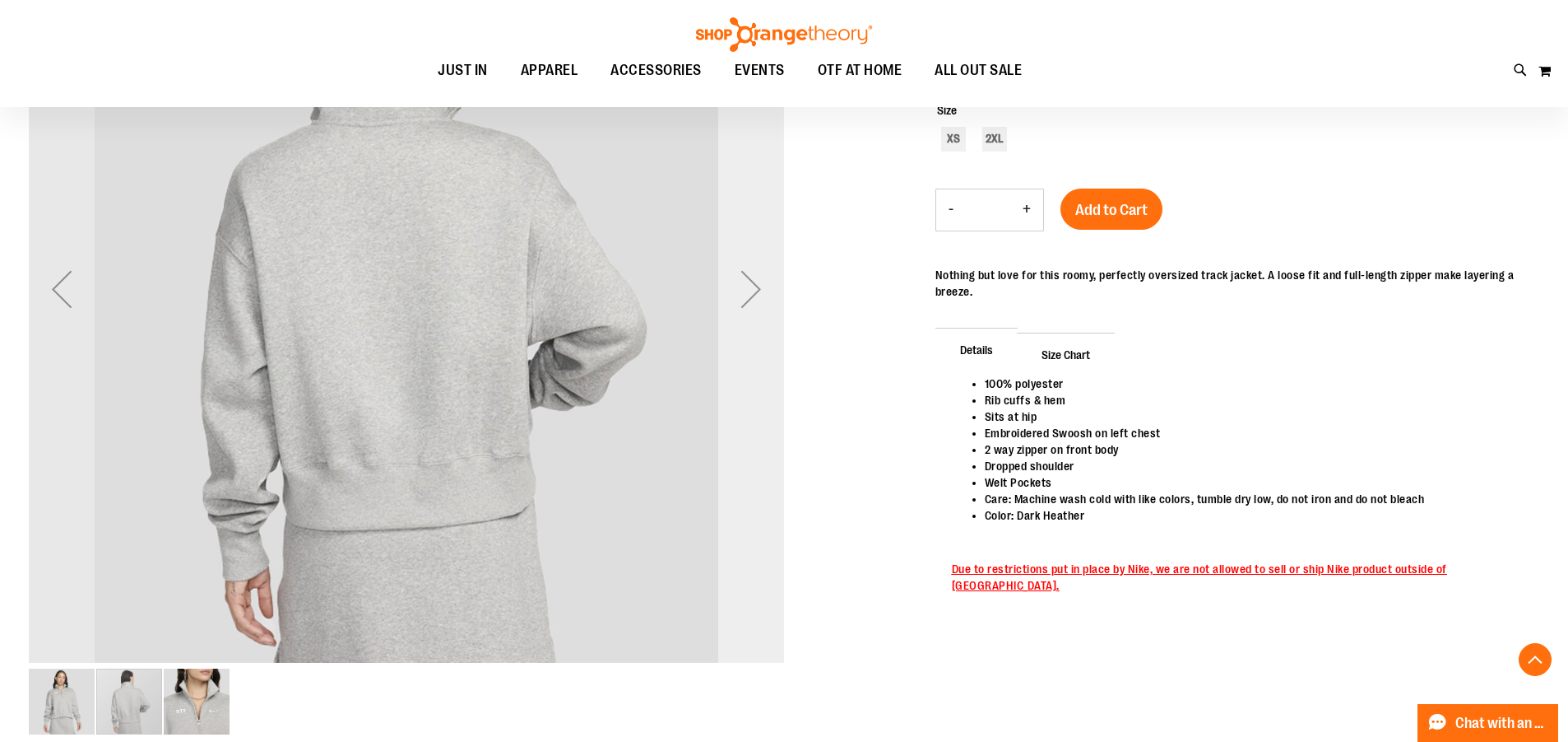
click at [770, 279] on div "Next" at bounding box center [751, 289] width 65 height 66
